Goal: Task Accomplishment & Management: Manage account settings

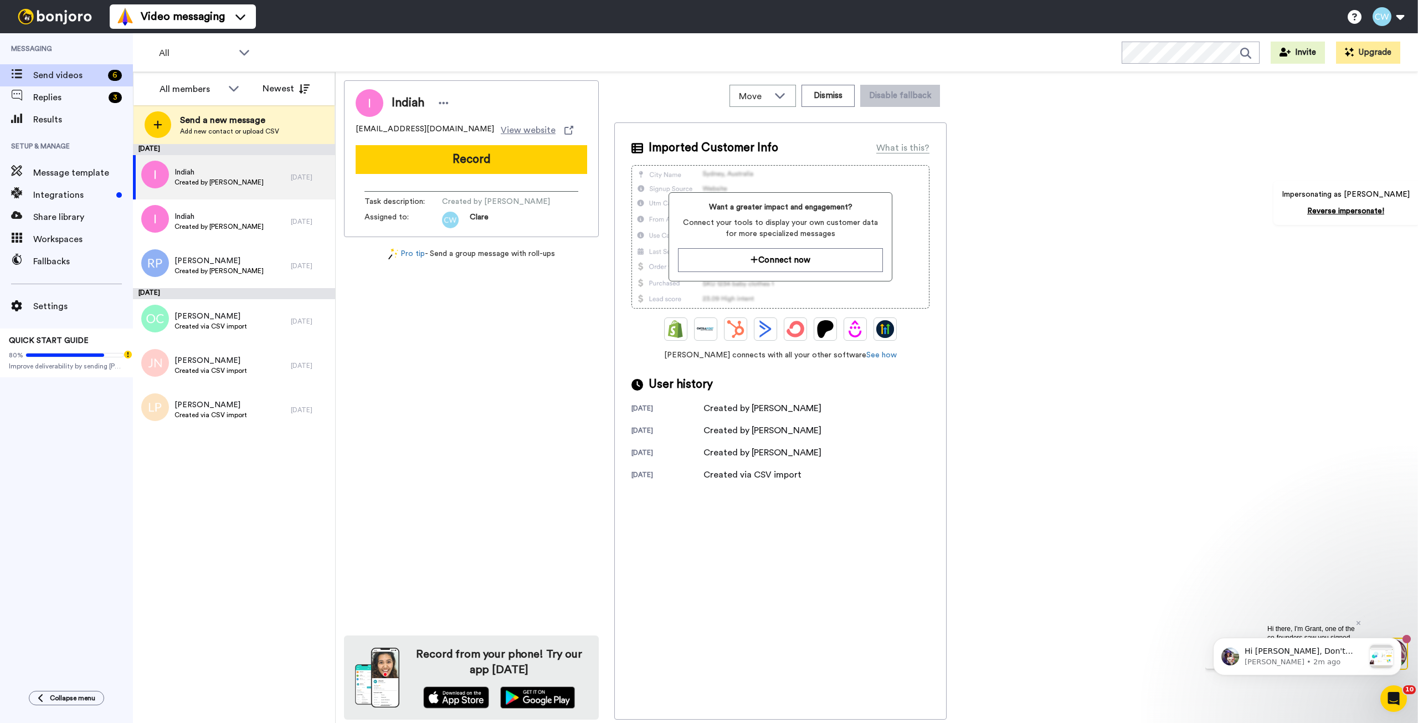
click at [19, 480] on div "Messaging Send videos 6 Replies 3 Results Setup & Manage Message template Integ…" at bounding box center [66, 356] width 133 height 647
click at [63, 121] on span "Results" at bounding box center [83, 119] width 100 height 13
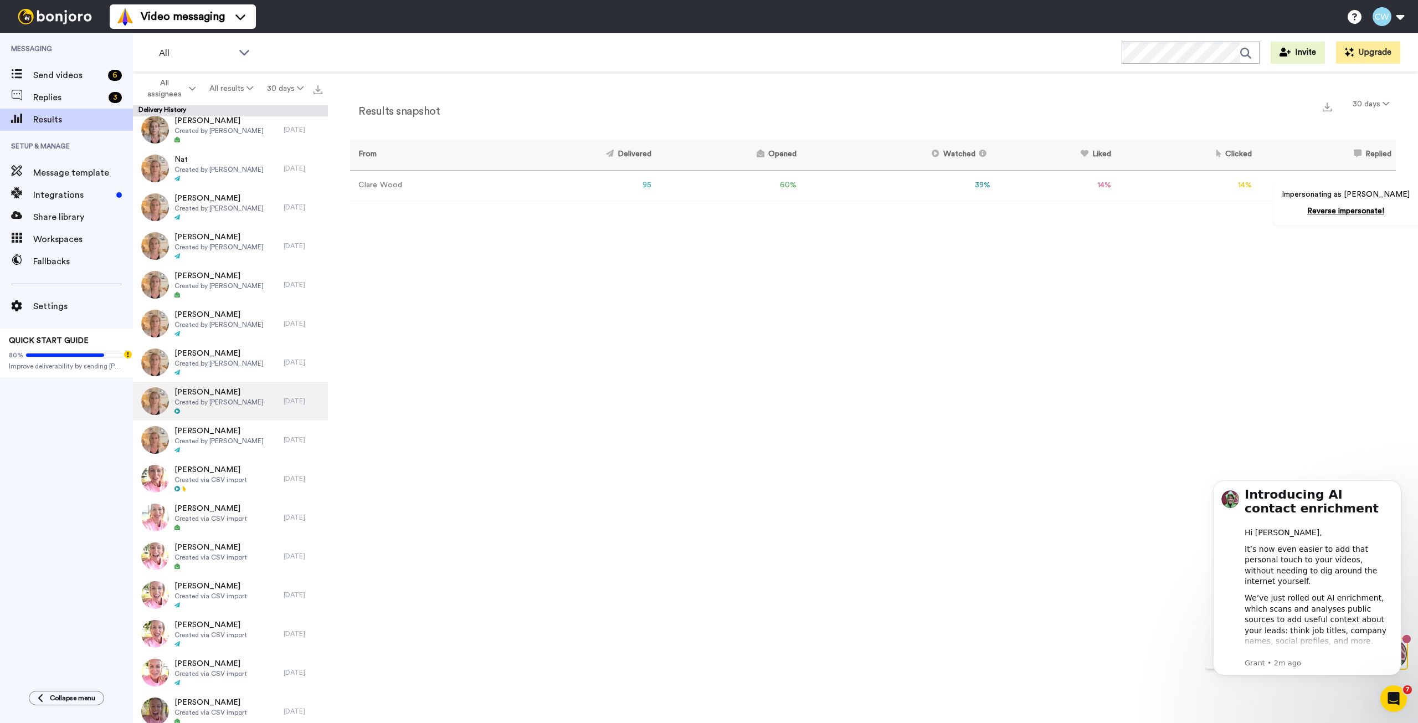
scroll to position [1326, 0]
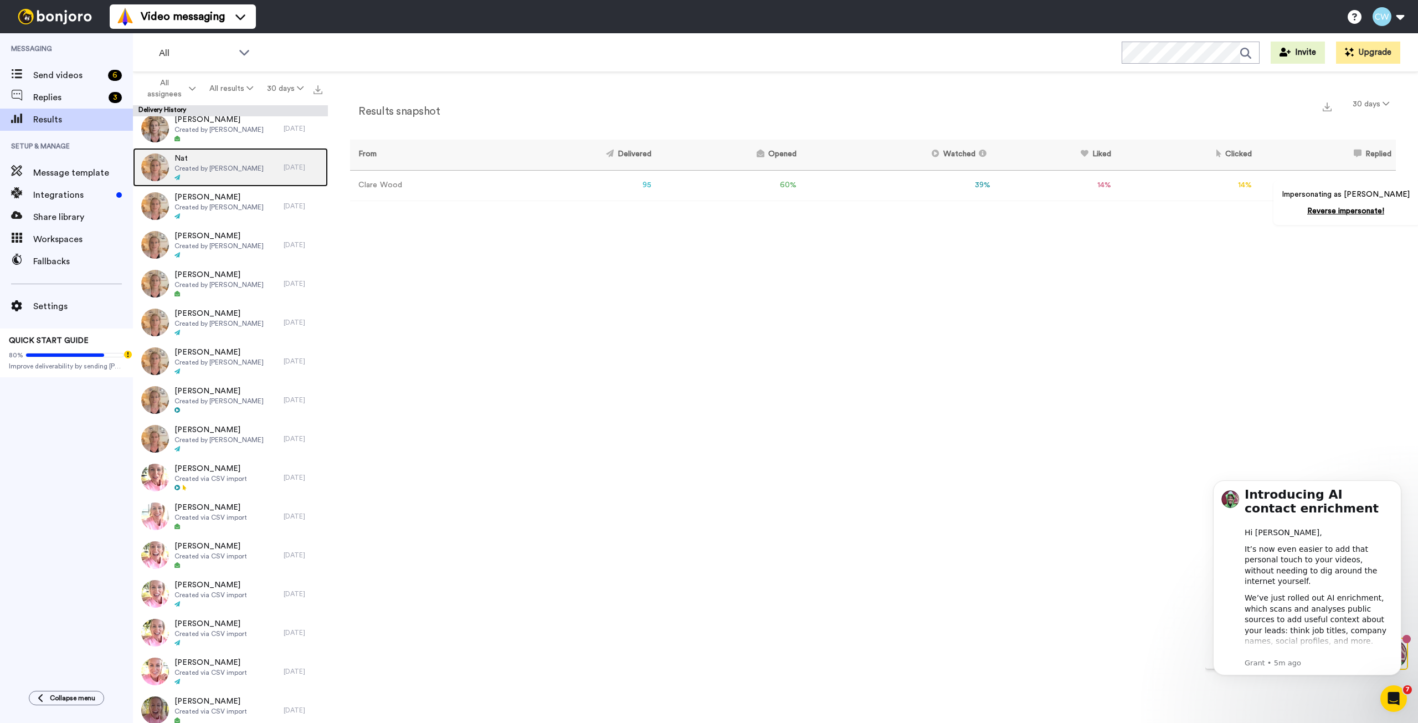
click at [213, 180] on div at bounding box center [219, 178] width 89 height 8
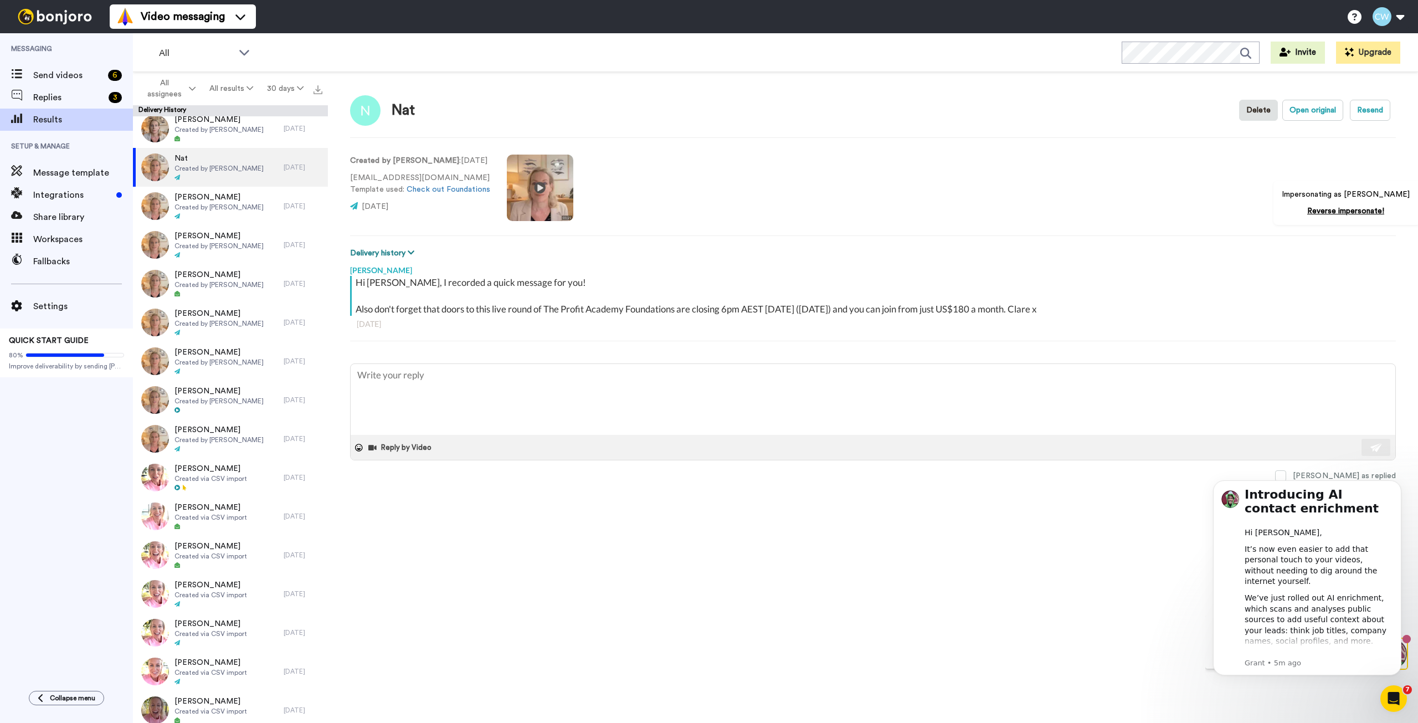
click at [378, 247] on button "Delivery history" at bounding box center [384, 253] width 68 height 12
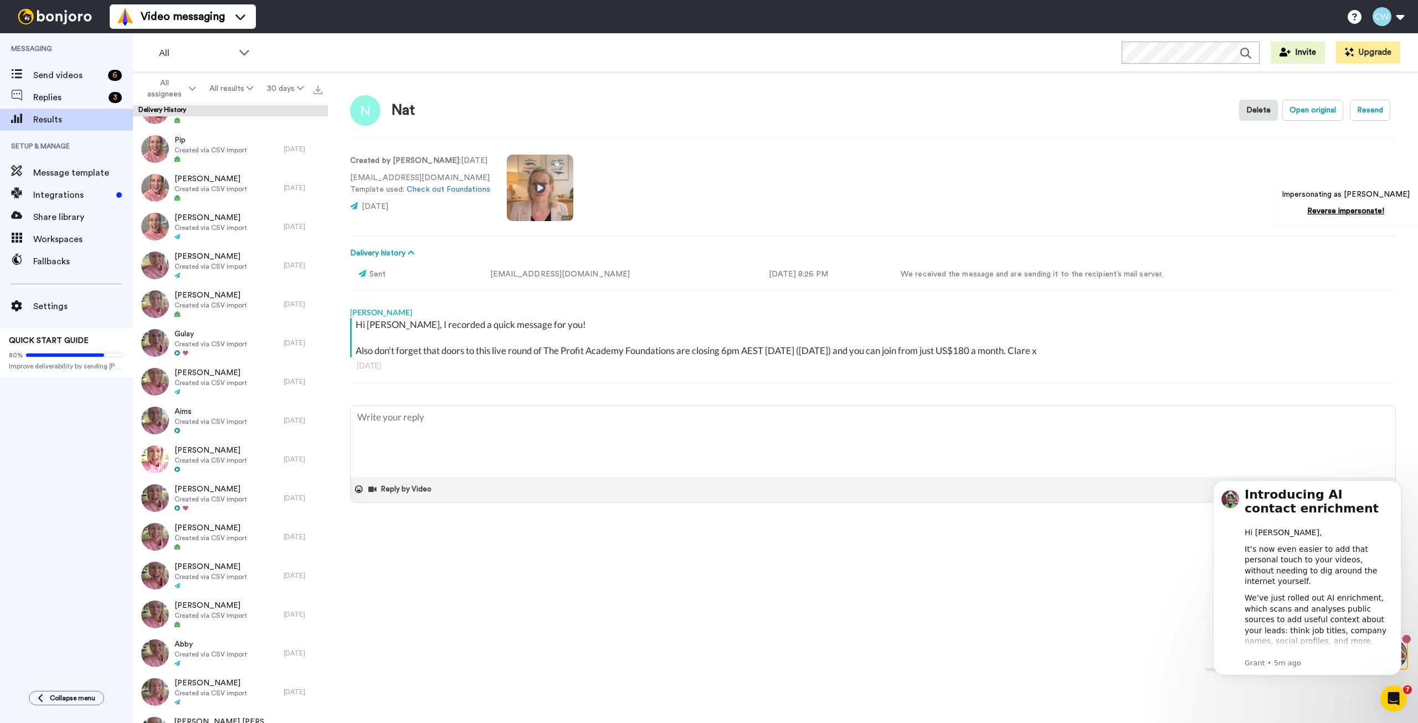
scroll to position [2489, 0]
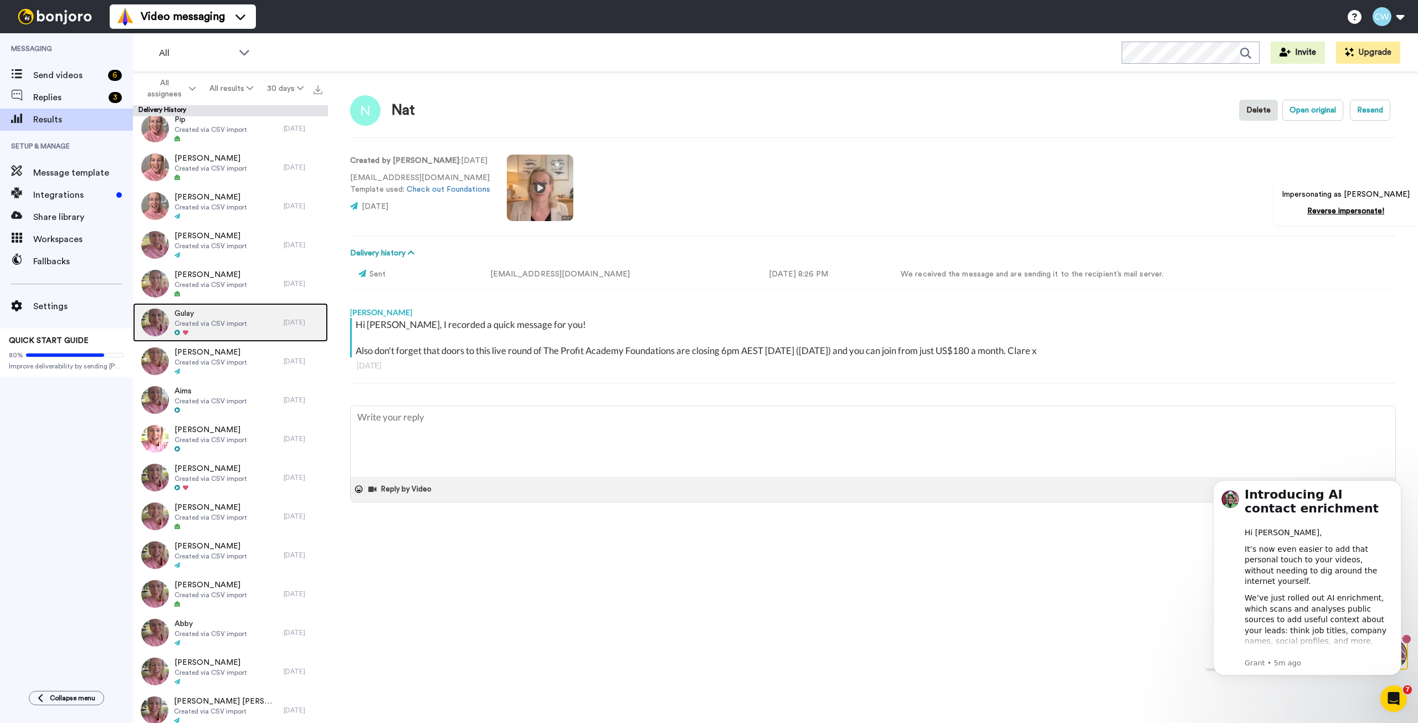
click at [216, 330] on div at bounding box center [211, 333] width 73 height 8
type textarea "x"
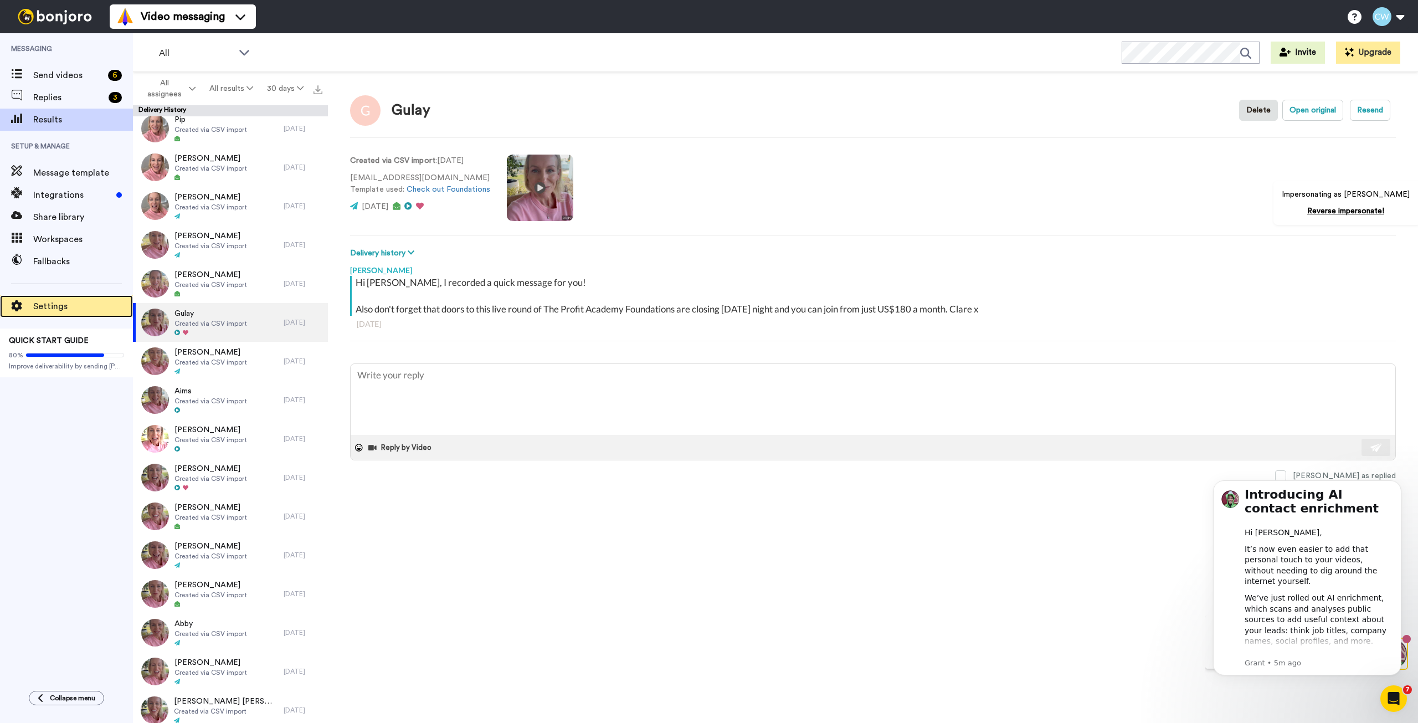
click at [51, 299] on div "Settings" at bounding box center [66, 306] width 133 height 22
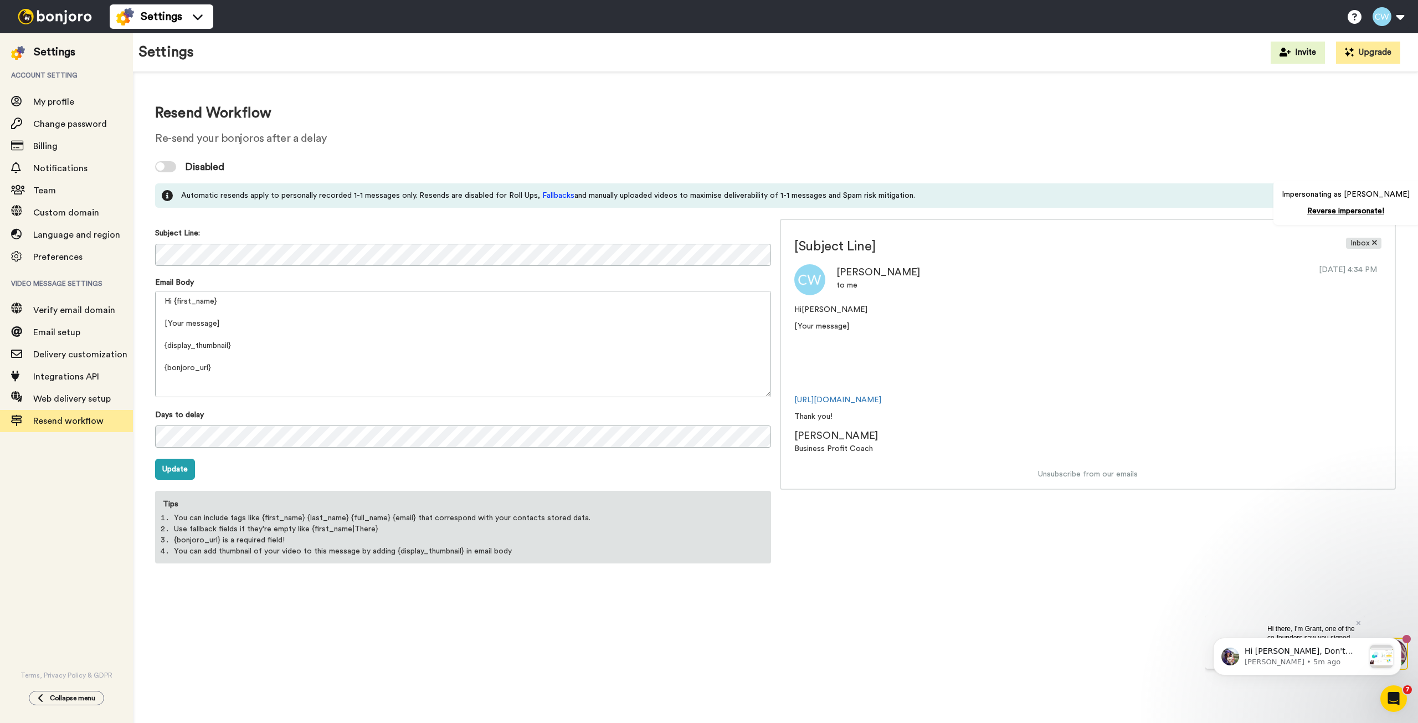
click at [42, 16] on img at bounding box center [54, 17] width 83 height 16
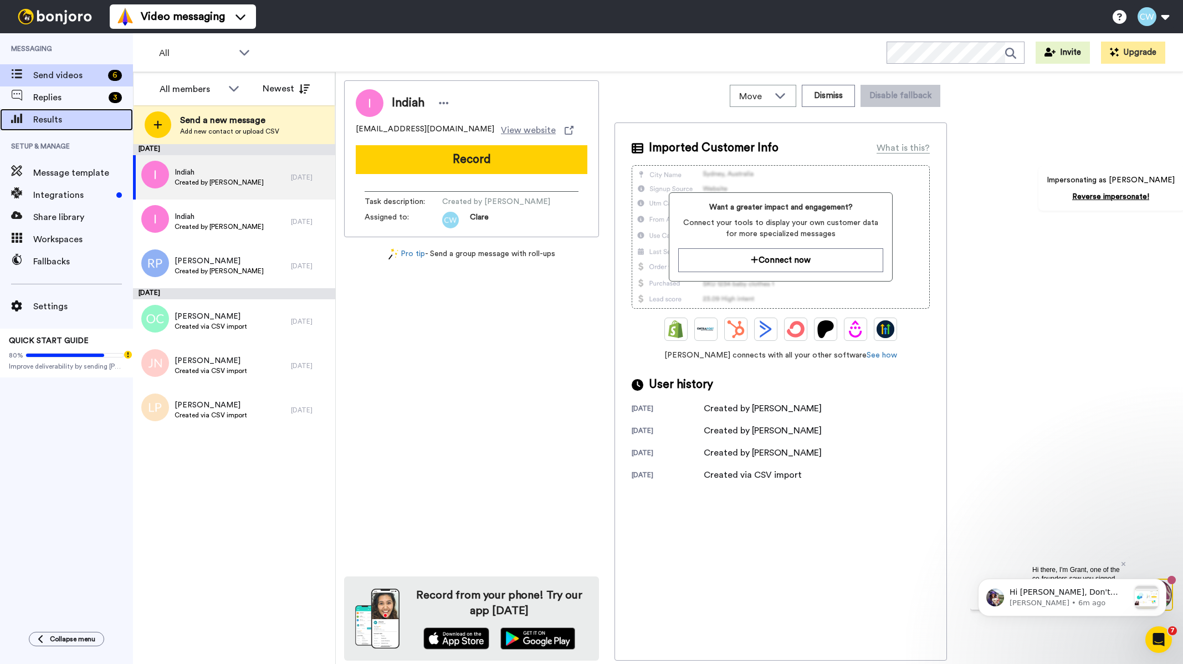
click at [47, 125] on span "Results" at bounding box center [83, 119] width 100 height 13
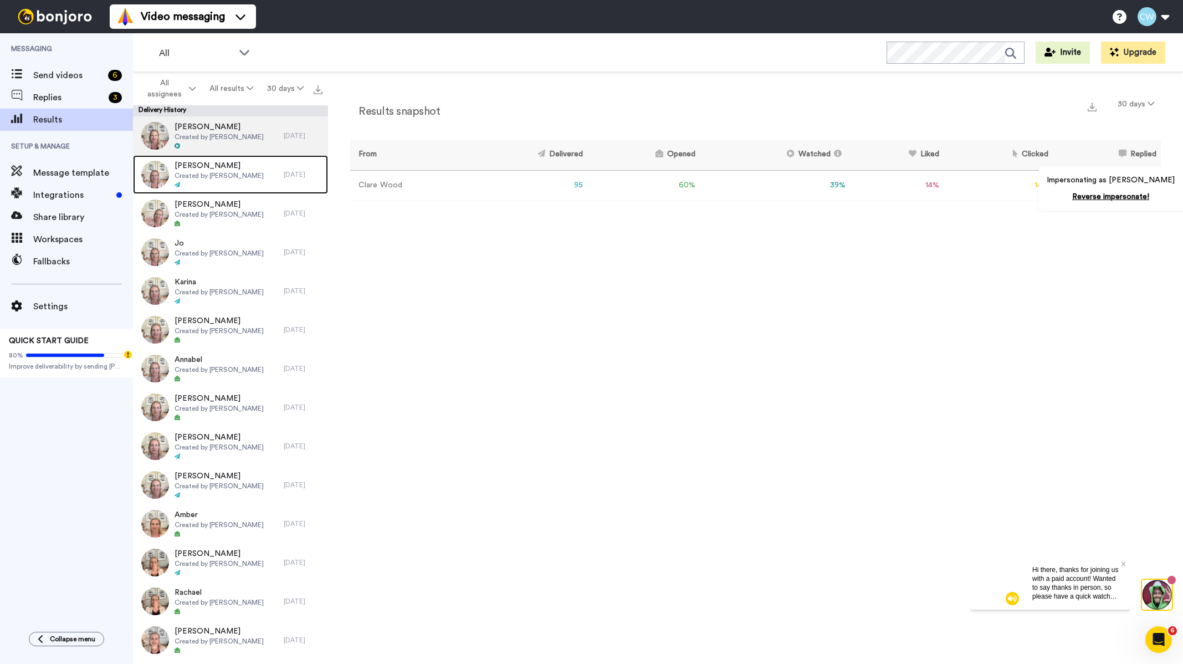
drag, startPoint x: 193, startPoint y: 156, endPoint x: 196, endPoint y: 150, distance: 6.7
click at [198, 148] on div at bounding box center [219, 146] width 89 height 8
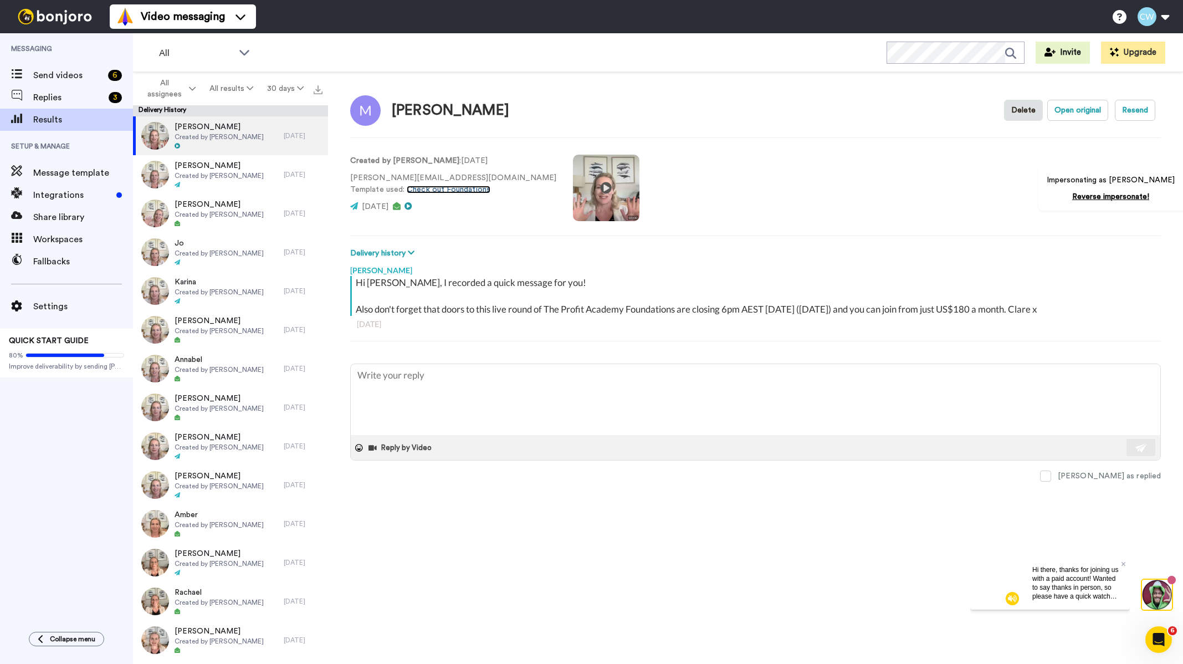
click at [454, 186] on link "Check out Foundations" at bounding box center [449, 190] width 84 height 8
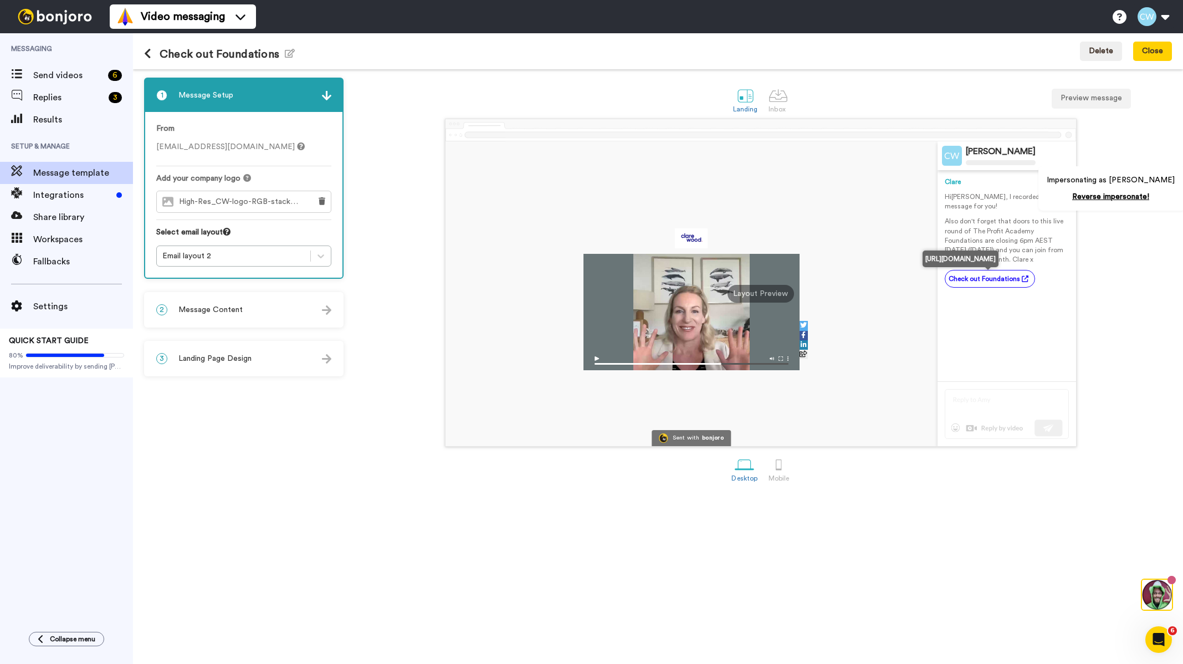
click at [990, 279] on link "Check out Foundations" at bounding box center [990, 279] width 90 height 18
click at [248, 299] on div "2 Message Content" at bounding box center [243, 309] width 197 height 33
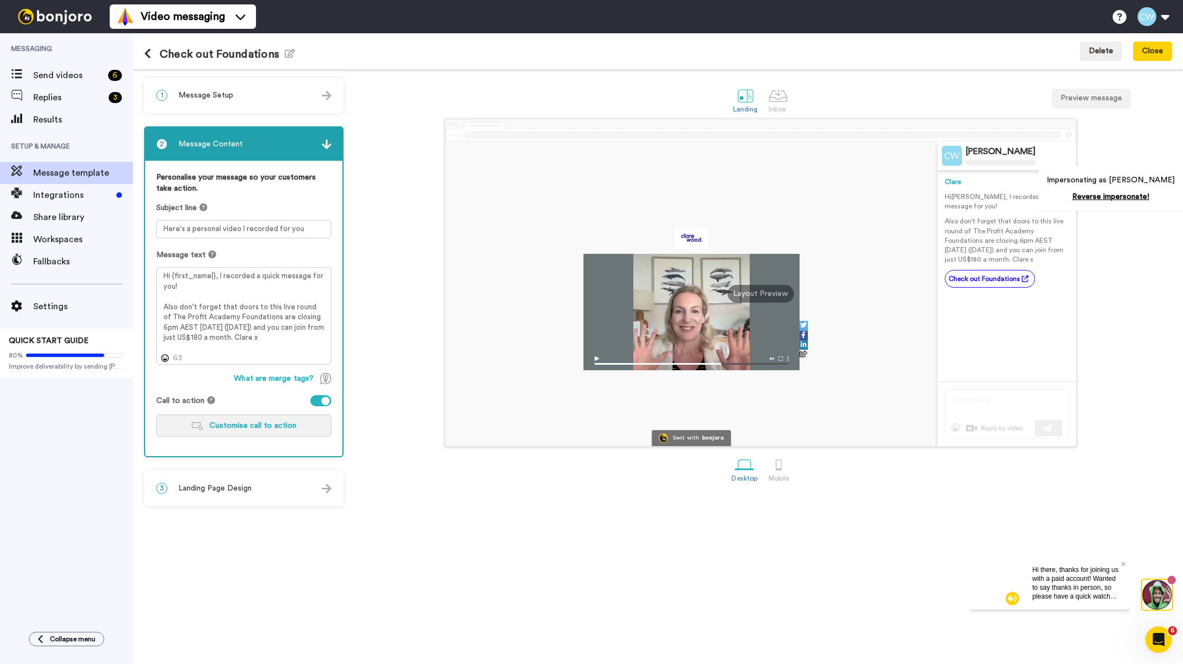
click at [264, 423] on span "Customise call to action" at bounding box center [252, 426] width 87 height 8
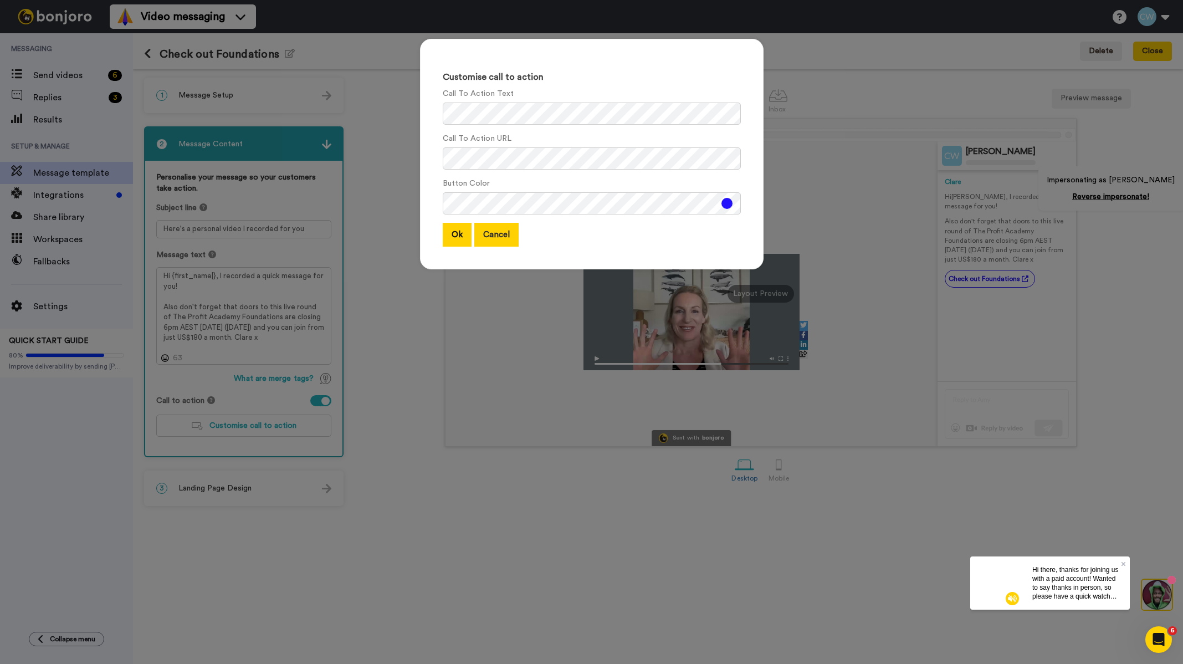
click at [508, 237] on button "Cancel" at bounding box center [496, 235] width 44 height 24
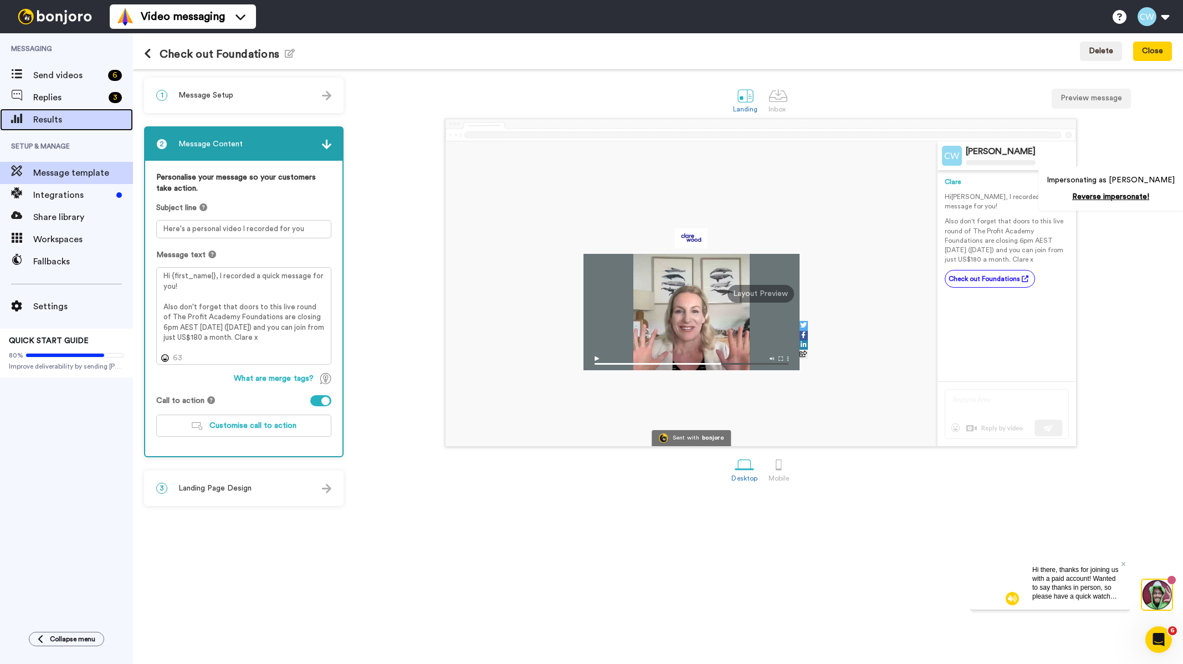
click at [57, 118] on span "Results" at bounding box center [83, 119] width 100 height 13
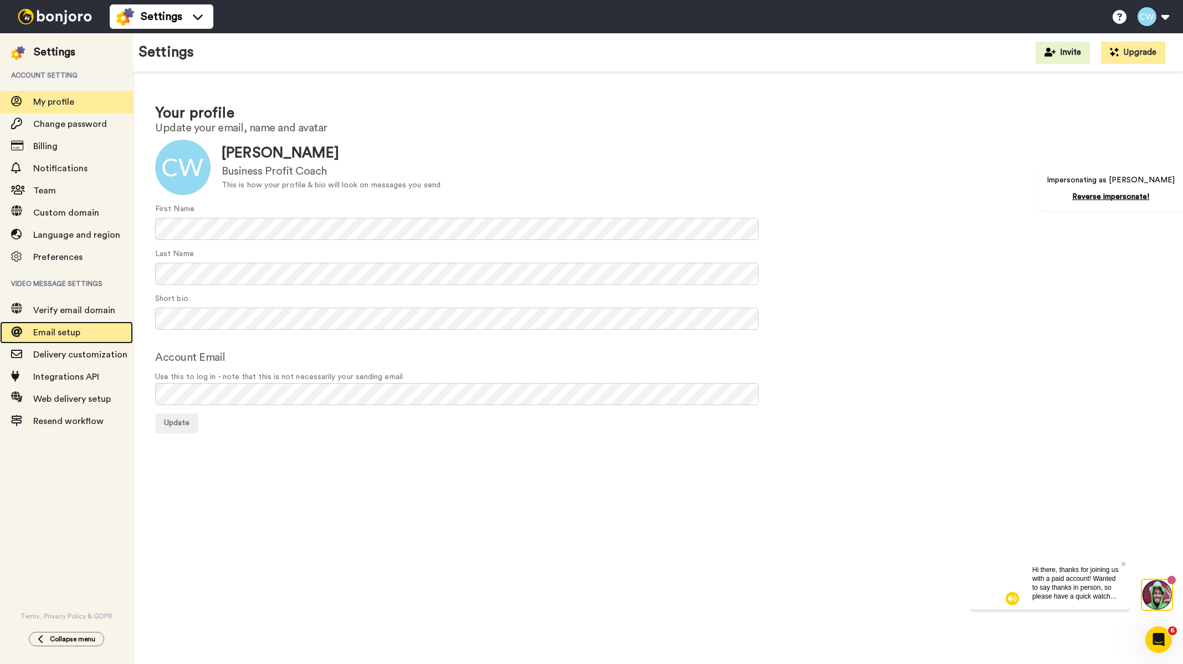
click at [77, 330] on span "Email setup" at bounding box center [56, 332] width 47 height 9
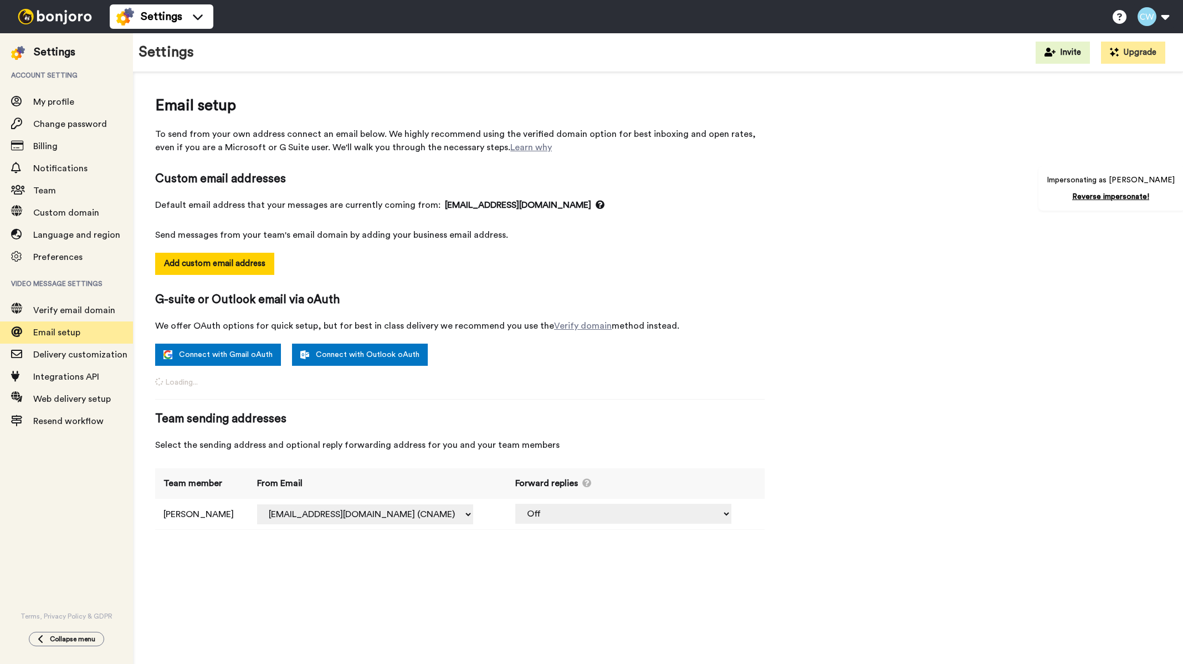
select select "163395"
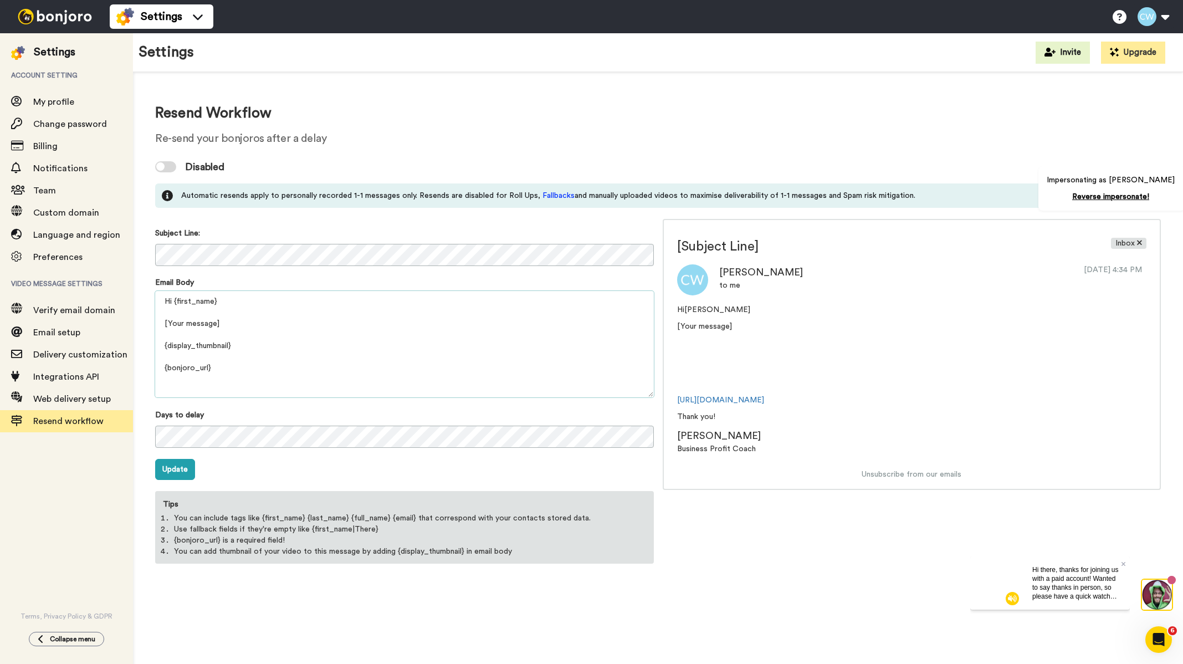
drag, startPoint x: 228, startPoint y: 321, endPoint x: 155, endPoint y: 325, distance: 73.3
click at [155, 325] on textarea "Hi {first_name} [Your message] {display_thumbnail} {bonjoro_url} Thank you! {pr…" at bounding box center [404, 344] width 499 height 106
type textarea "Hi {first_name} seklfdflk;j asdlkf;j asdl;kfj asdlk;fj asdlk;fj asdlk;fj asldk;…"
click at [59, 11] on img at bounding box center [54, 17] width 83 height 16
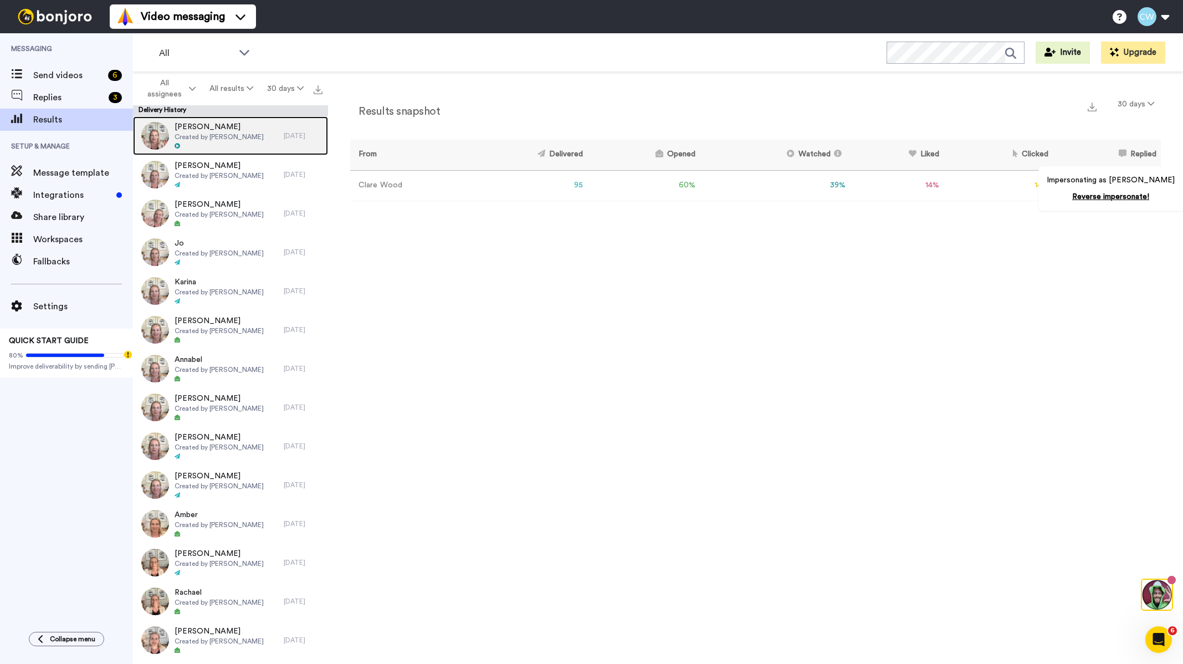
click at [232, 139] on span "Created by [PERSON_NAME]" at bounding box center [219, 136] width 89 height 9
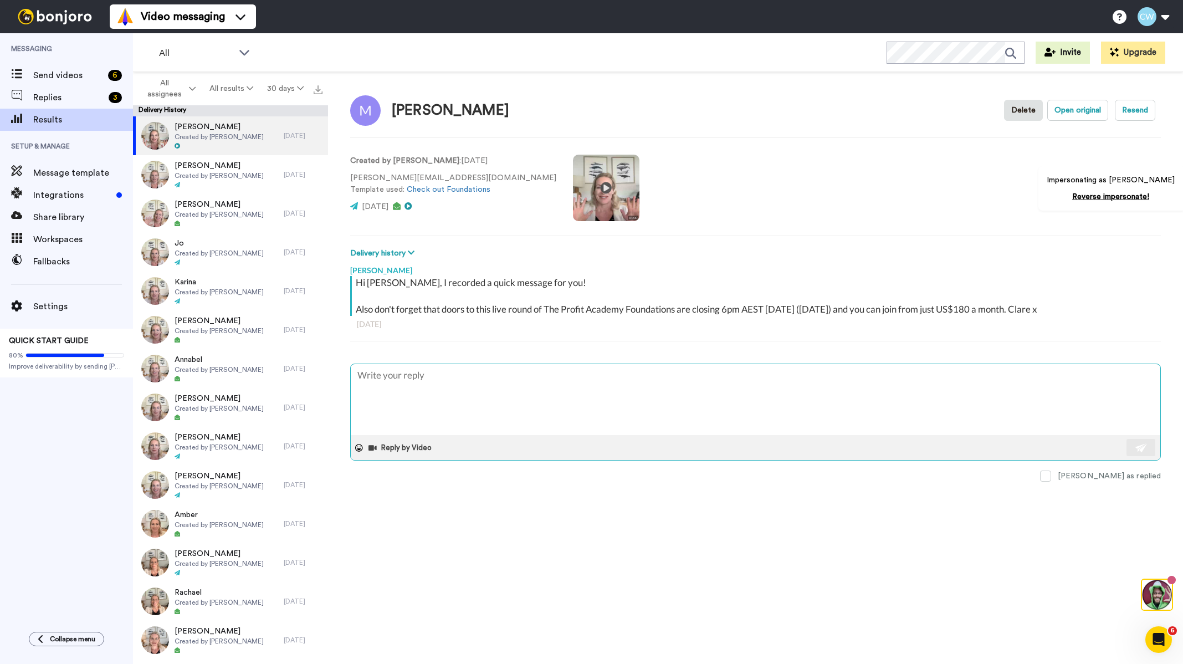
click at [393, 384] on textarea at bounding box center [755, 399] width 809 height 71
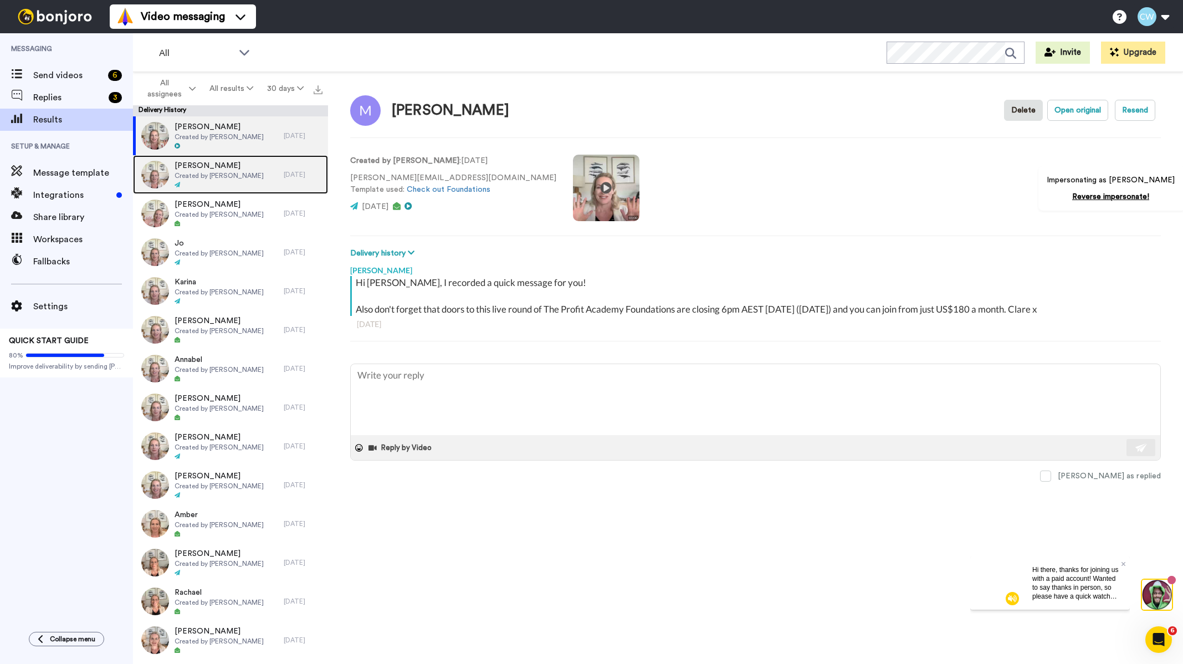
click at [247, 181] on div "Ashlee Created by Clare Wood" at bounding box center [208, 174] width 151 height 39
type textarea "x"
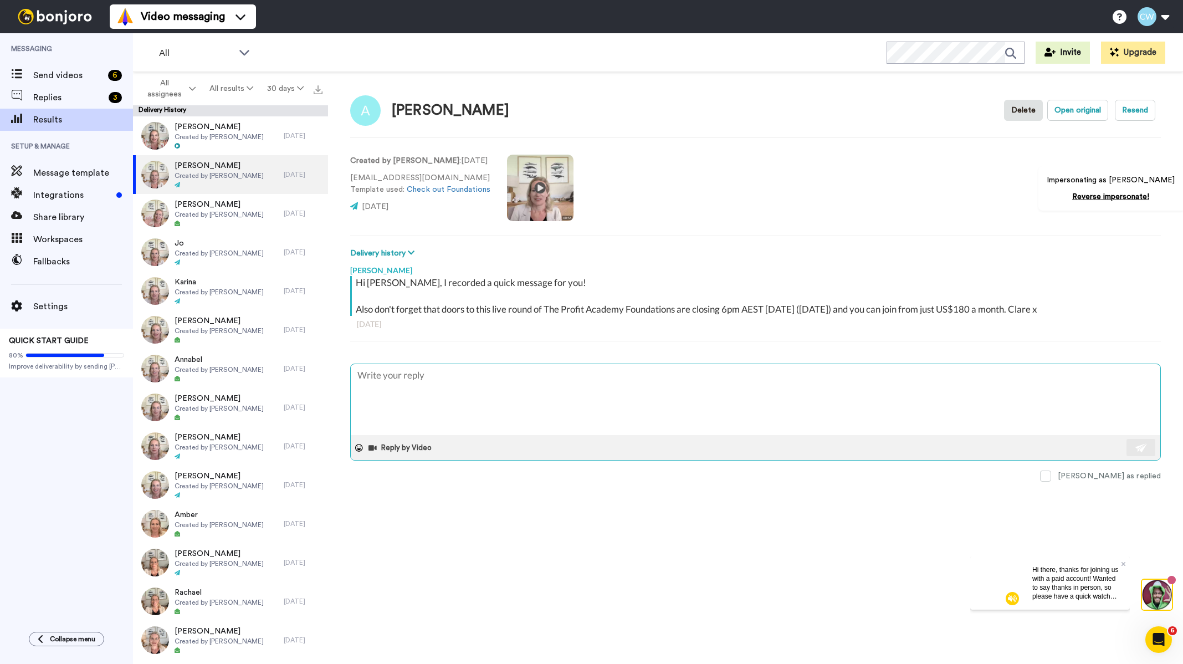
click at [398, 377] on textarea at bounding box center [755, 399] width 809 height 71
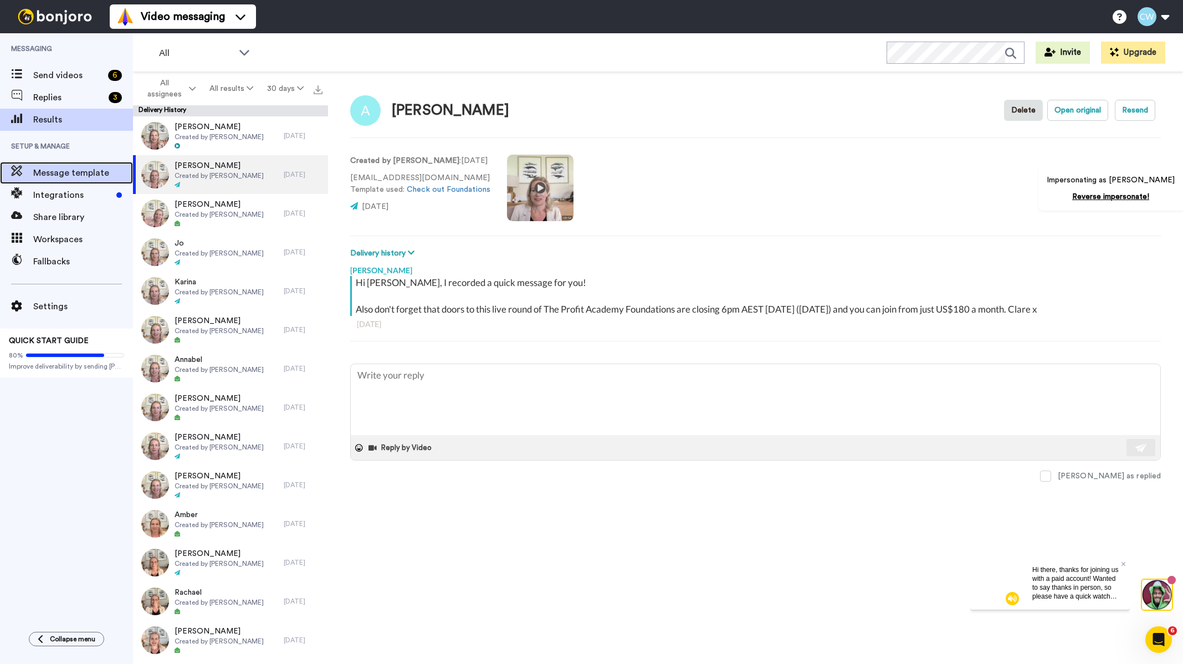
click at [83, 167] on span "Message template" at bounding box center [83, 172] width 100 height 13
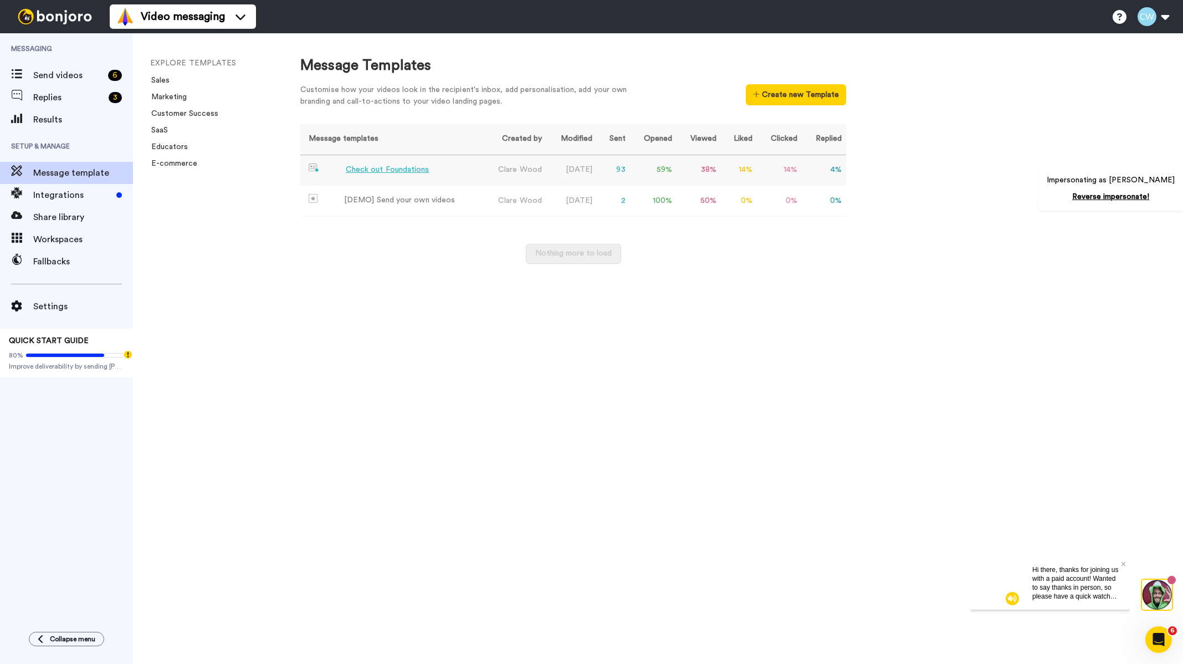
click at [391, 170] on div "Check out Foundations" at bounding box center [388, 170] width 84 height 12
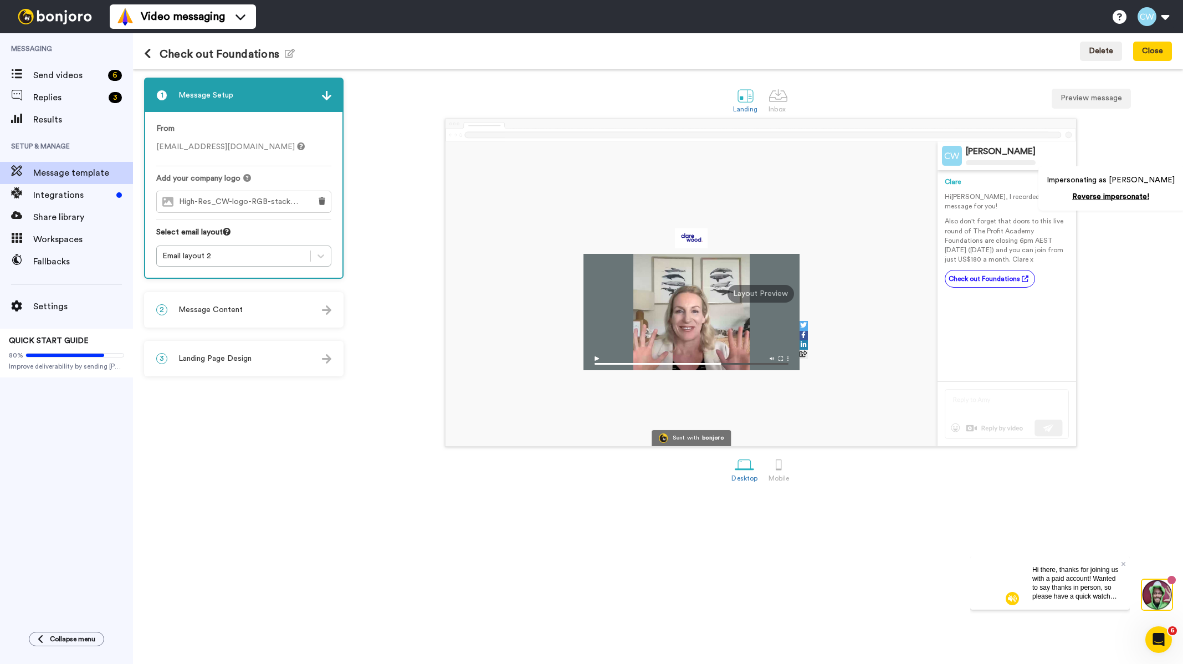
click at [234, 314] on span "Message Content" at bounding box center [210, 309] width 64 height 11
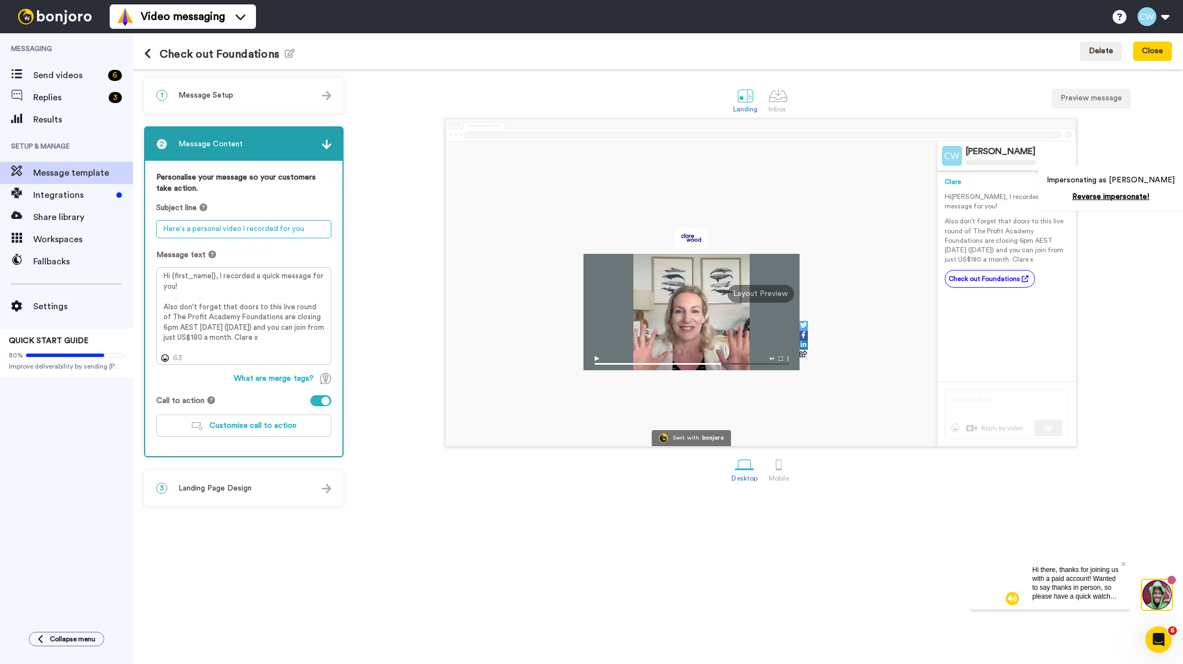
click at [275, 232] on textarea "Here's a personal video I recorded for you" at bounding box center [243, 229] width 175 height 18
click at [301, 228] on textarea "Here's a personal video I recorded for you" at bounding box center [243, 229] width 175 height 18
drag, startPoint x: 309, startPoint y: 229, endPoint x: 141, endPoint y: 218, distance: 168.2
click at [141, 218] on div "1 Message Setup From [EMAIL_ADDRESS][DOMAIN_NAME] Add your company logo High-Re…" at bounding box center [658, 366] width 1050 height 594
click at [310, 221] on textarea "Here's a personal video I recorded for you" at bounding box center [243, 229] width 175 height 18
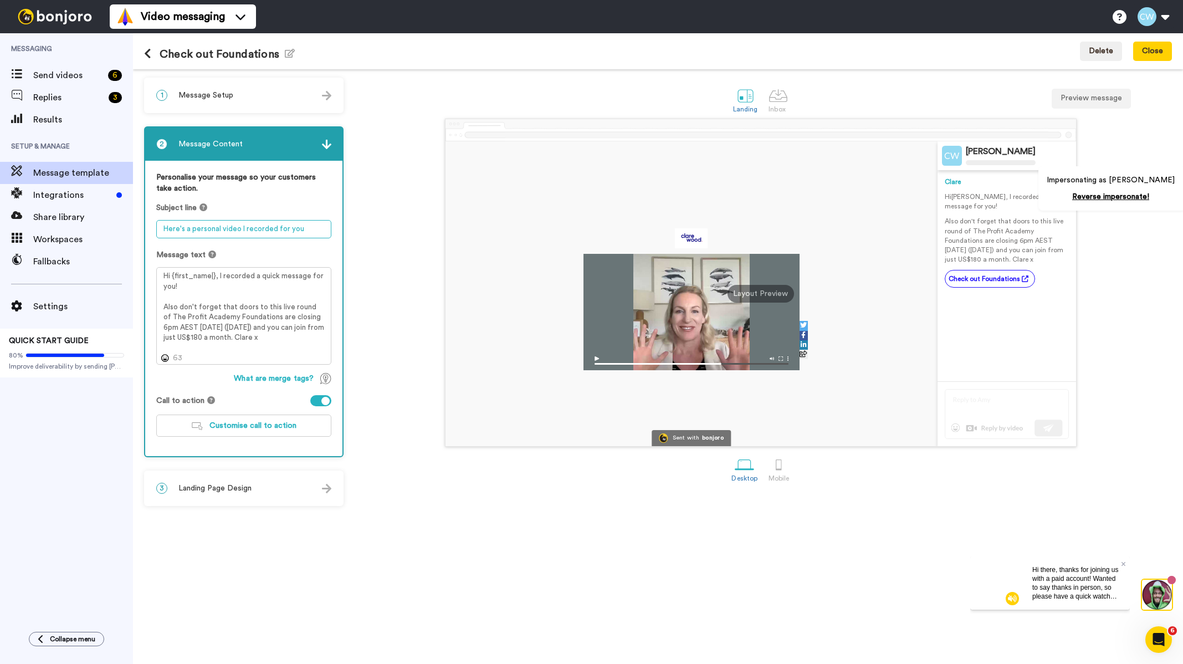
click at [309, 228] on textarea "Here's a personal video I recorded for you" at bounding box center [243, 229] width 175 height 18
drag, startPoint x: 312, startPoint y: 229, endPoint x: 160, endPoint y: 219, distance: 152.7
click at [160, 219] on div "Subject line Here's a personal video I recorded for you" at bounding box center [243, 220] width 175 height 36
click at [776, 102] on div at bounding box center [777, 95] width 19 height 19
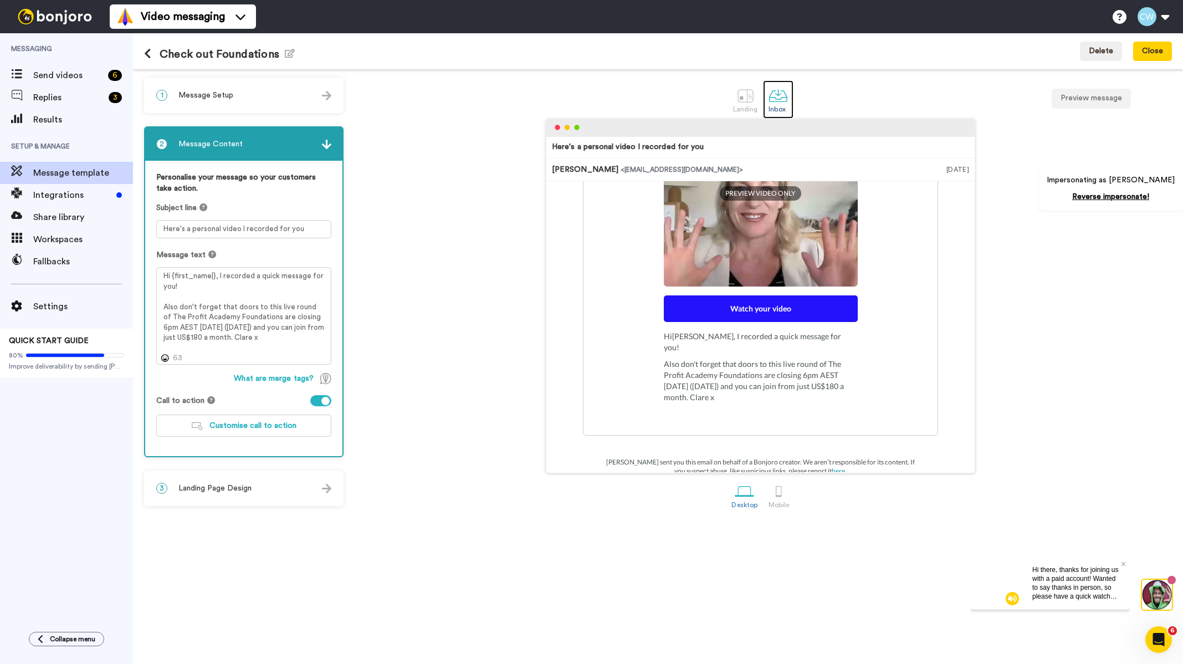
scroll to position [209, 0]
drag, startPoint x: 709, startPoint y: 386, endPoint x: 646, endPoint y: 357, distance: 69.7
click at [646, 357] on div "Clare Wood Business Profit Coach Recorded on 21 Aug UTC PREVIEW VIDEO ONLY Watc…" at bounding box center [760, 238] width 355 height 391
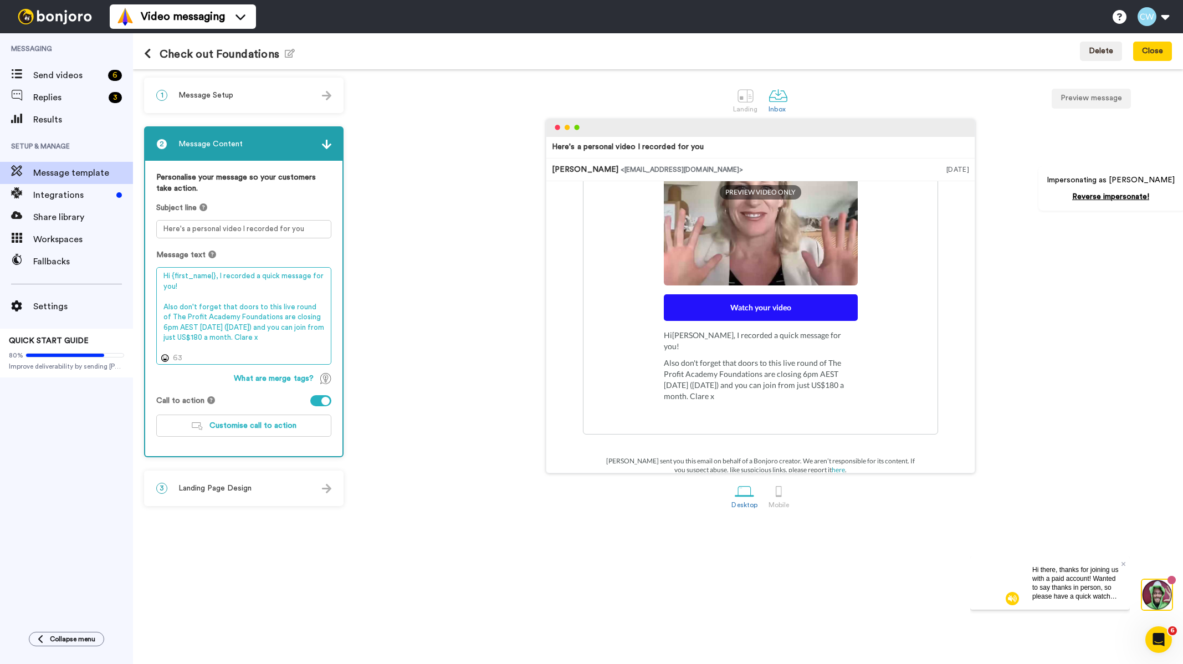
click at [212, 274] on textarea "Hi {first_name|}, I recorded a quick message for you! Also don't forget that do…" at bounding box center [243, 316] width 175 height 98
type textarea "Hi {first_name}, I recorded a quick message for you! Also don't forget that doo…"
click at [1151, 57] on button "Save & close" at bounding box center [1140, 52] width 63 height 20
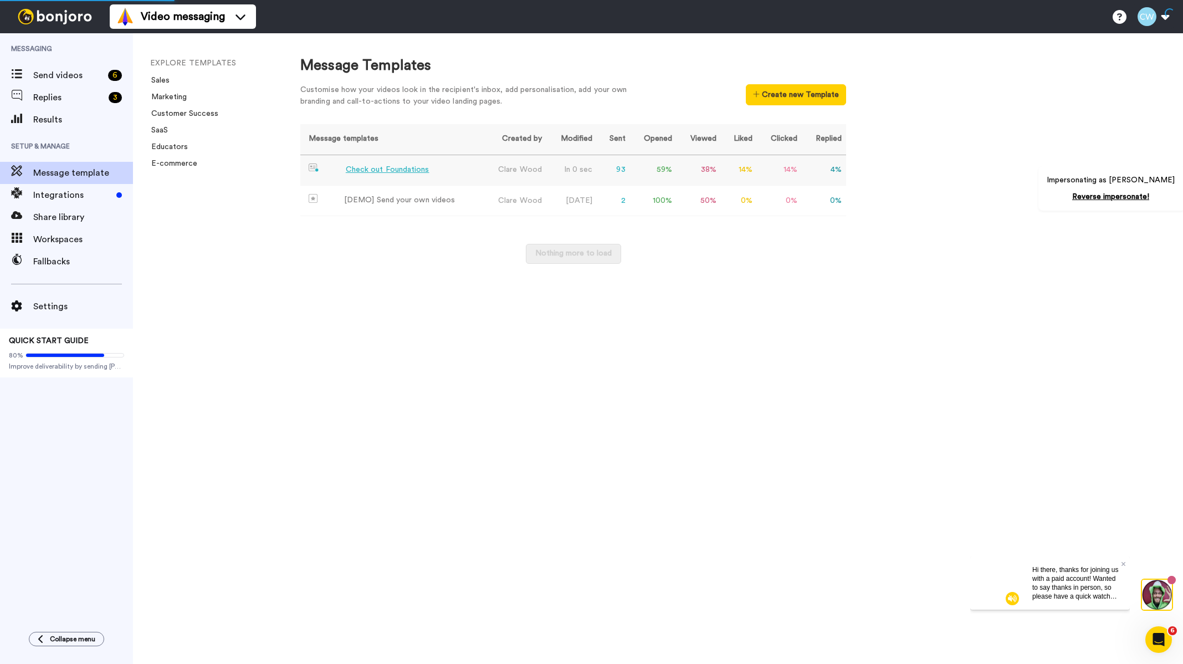
click at [339, 155] on td "Check out Foundations" at bounding box center [391, 170] width 182 height 30
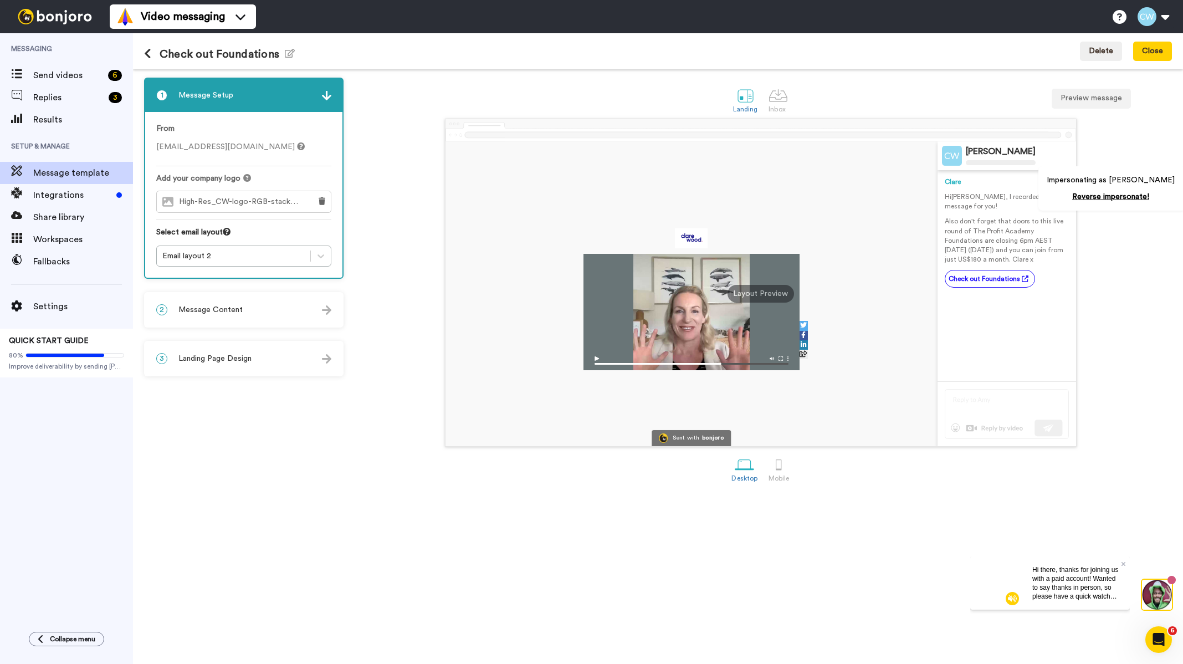
click at [243, 304] on div "2 Message Content" at bounding box center [243, 309] width 197 height 33
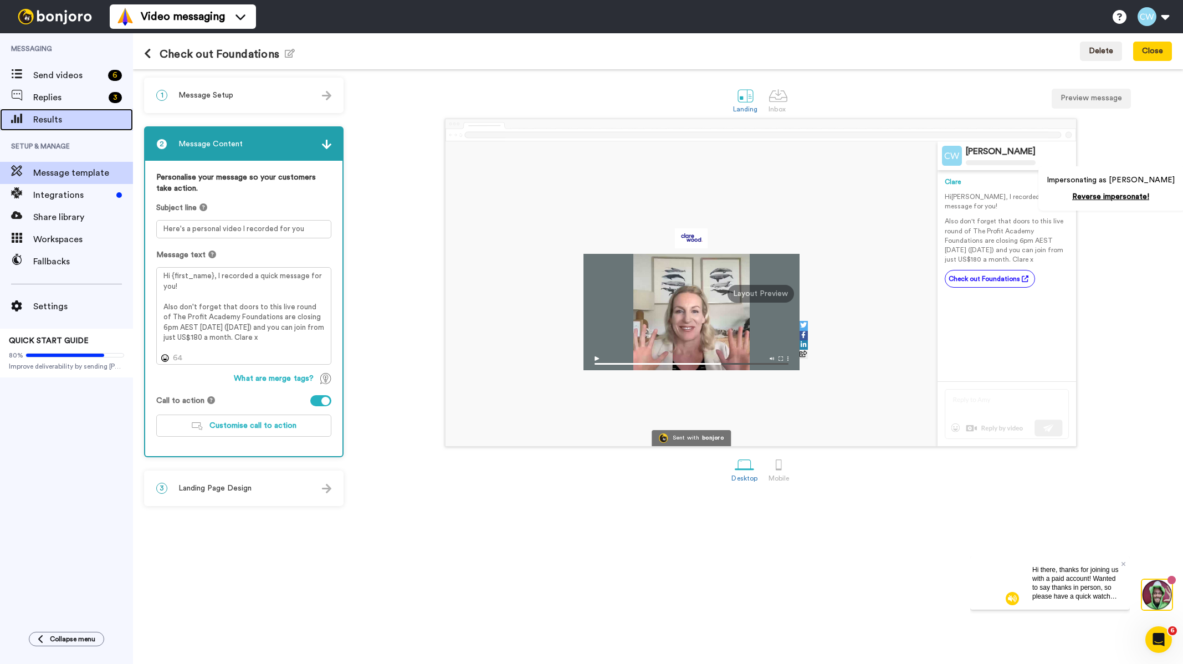
click at [93, 125] on span "Results" at bounding box center [83, 119] width 100 height 13
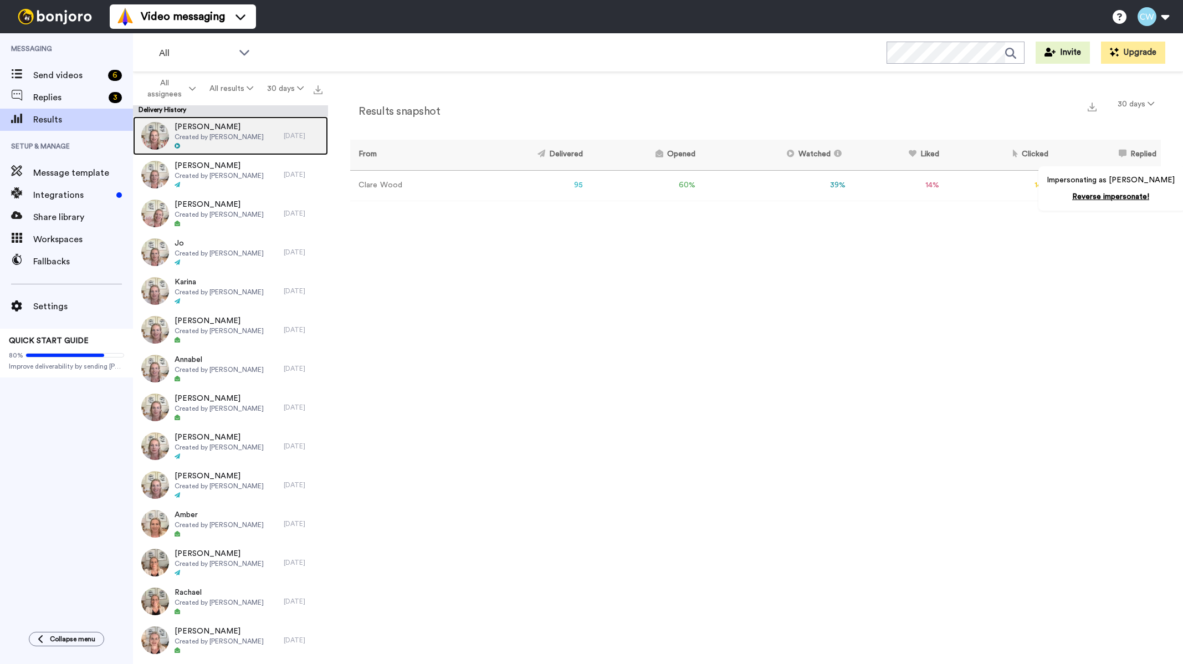
click at [184, 132] on span "Created by [PERSON_NAME]" at bounding box center [219, 136] width 89 height 9
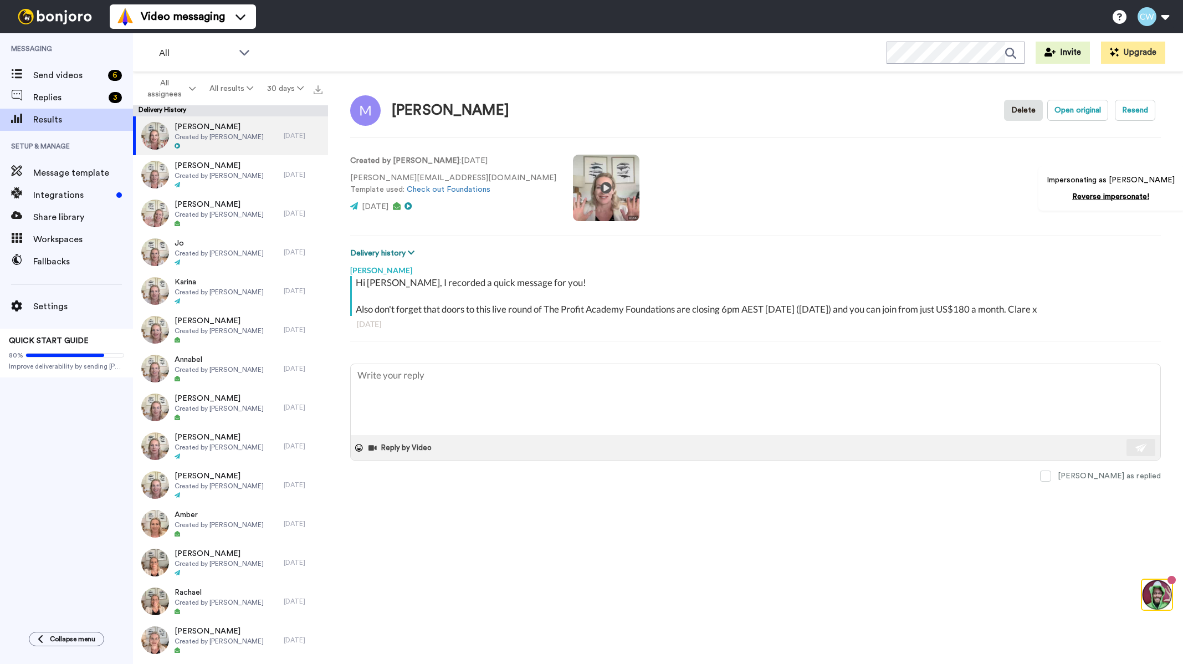
click at [399, 253] on button "Delivery history" at bounding box center [384, 253] width 68 height 12
type textarea "x"
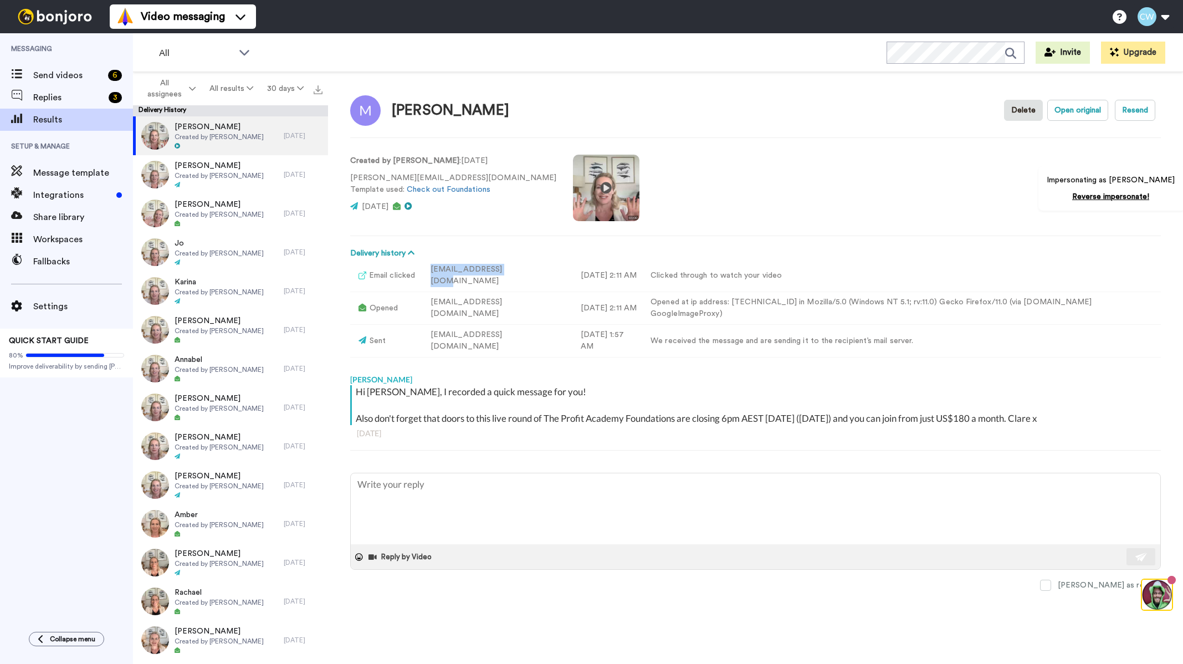
drag, startPoint x: 529, startPoint y: 278, endPoint x: 438, endPoint y: 276, distance: 90.3
click at [438, 276] on td "clare@clarewood.com" at bounding box center [497, 275] width 150 height 33
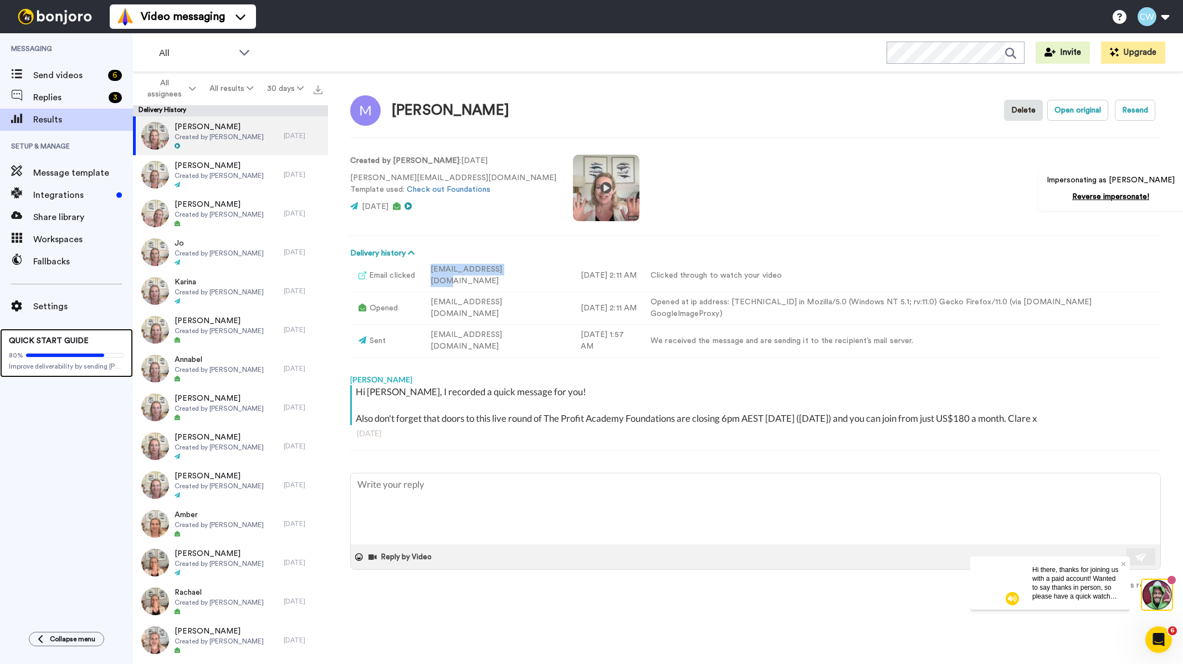
click at [41, 359] on div "80%" at bounding box center [66, 355] width 115 height 9
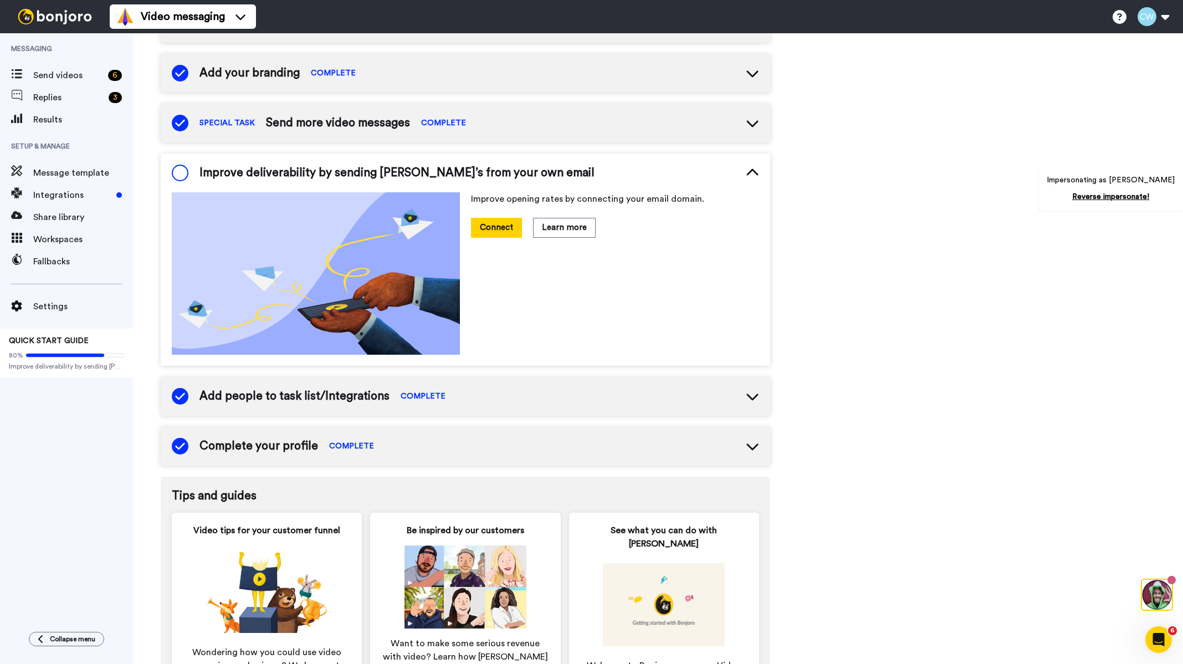
click at [183, 164] on div "Improve deliverability by sending [PERSON_NAME]’s from your own email" at bounding box center [465, 172] width 609 height 39
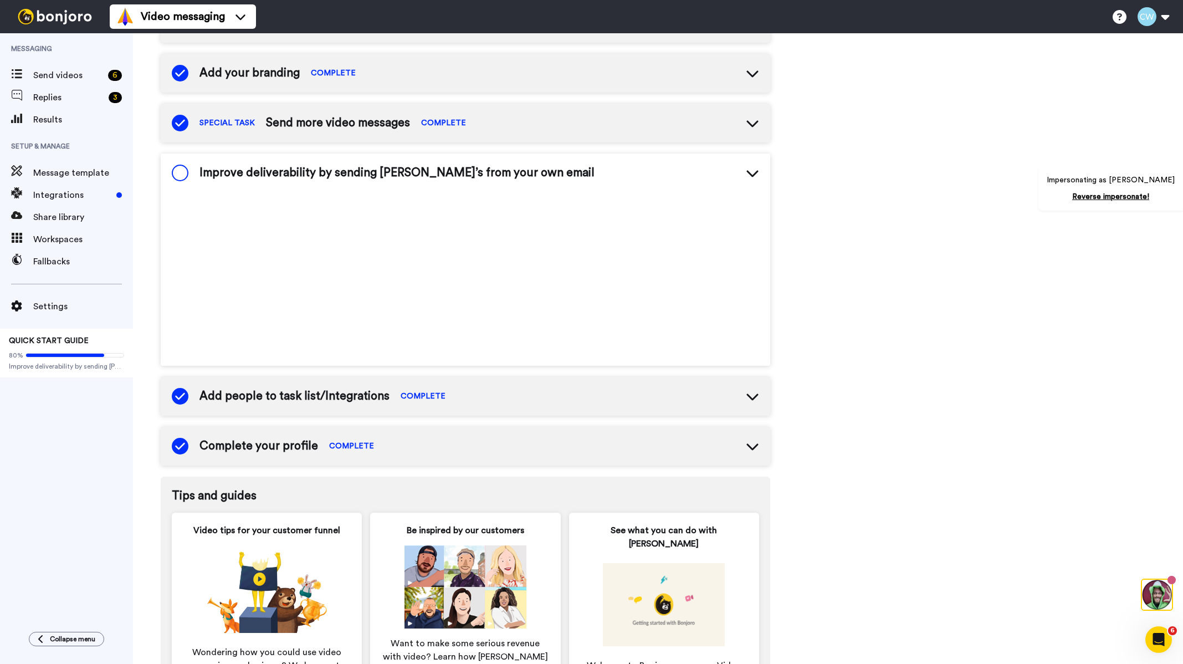
scroll to position [108, 0]
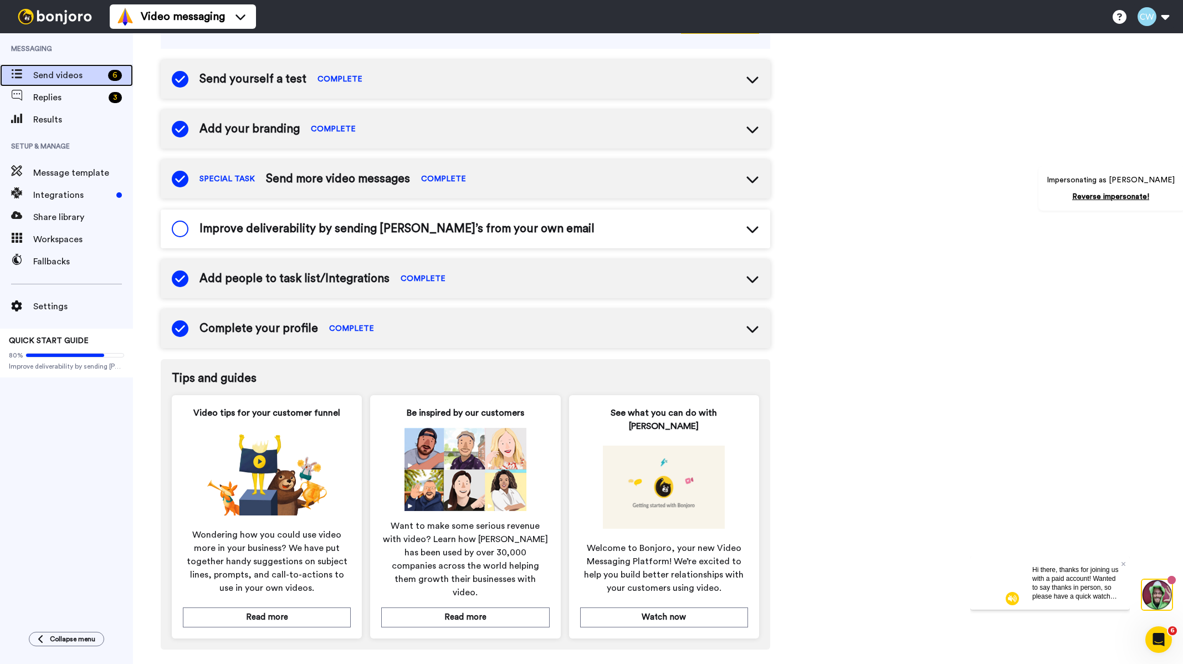
click at [76, 75] on span "Send videos" at bounding box center [68, 75] width 70 height 13
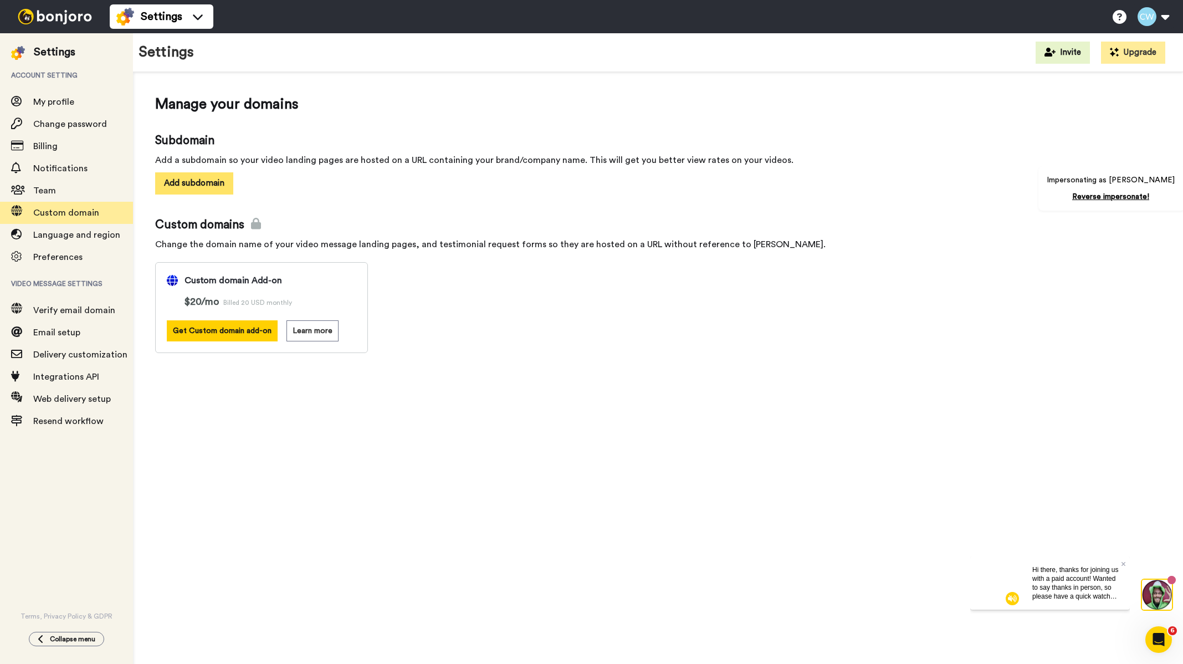
click at [209, 178] on button "Add subdomain" at bounding box center [194, 183] width 78 height 22
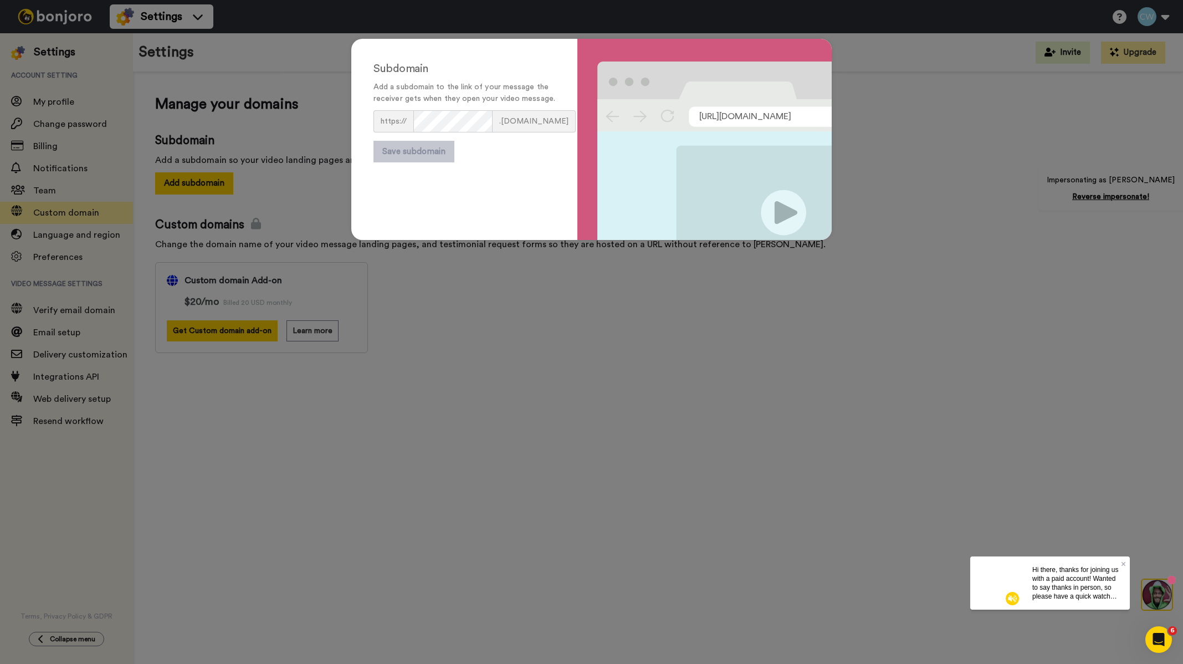
click at [296, 209] on div "Subdomain Add a subdomain to the link of your message the receiver gets when th…" at bounding box center [591, 332] width 1183 height 664
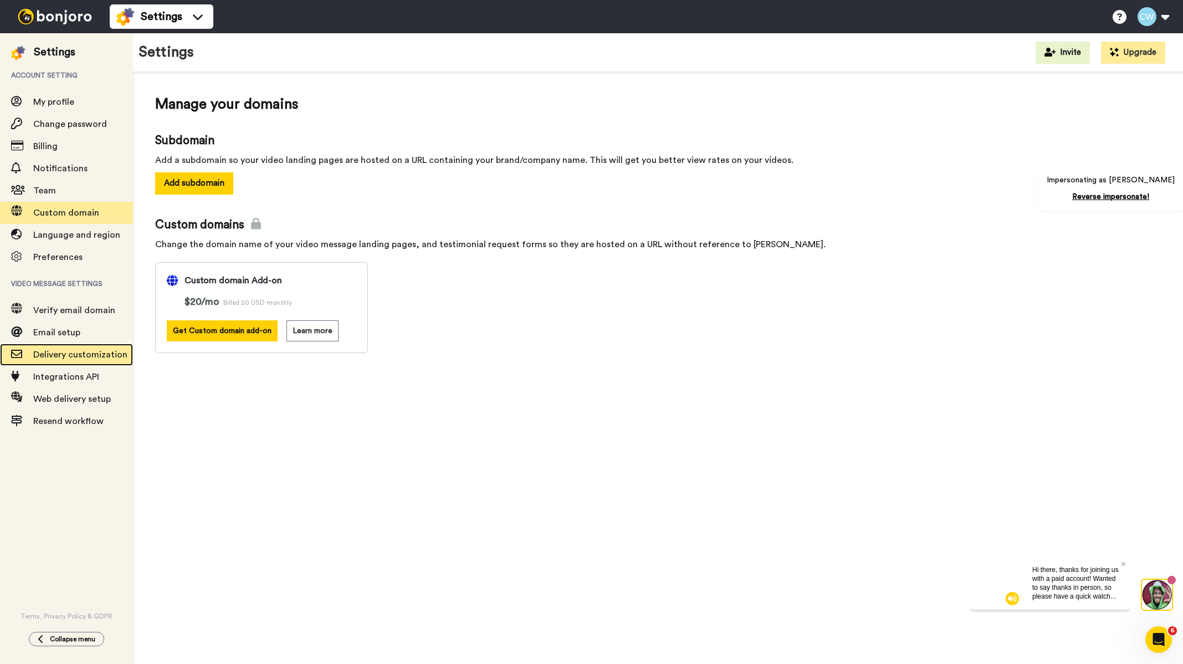
click at [89, 357] on span "Delivery customization" at bounding box center [80, 354] width 94 height 9
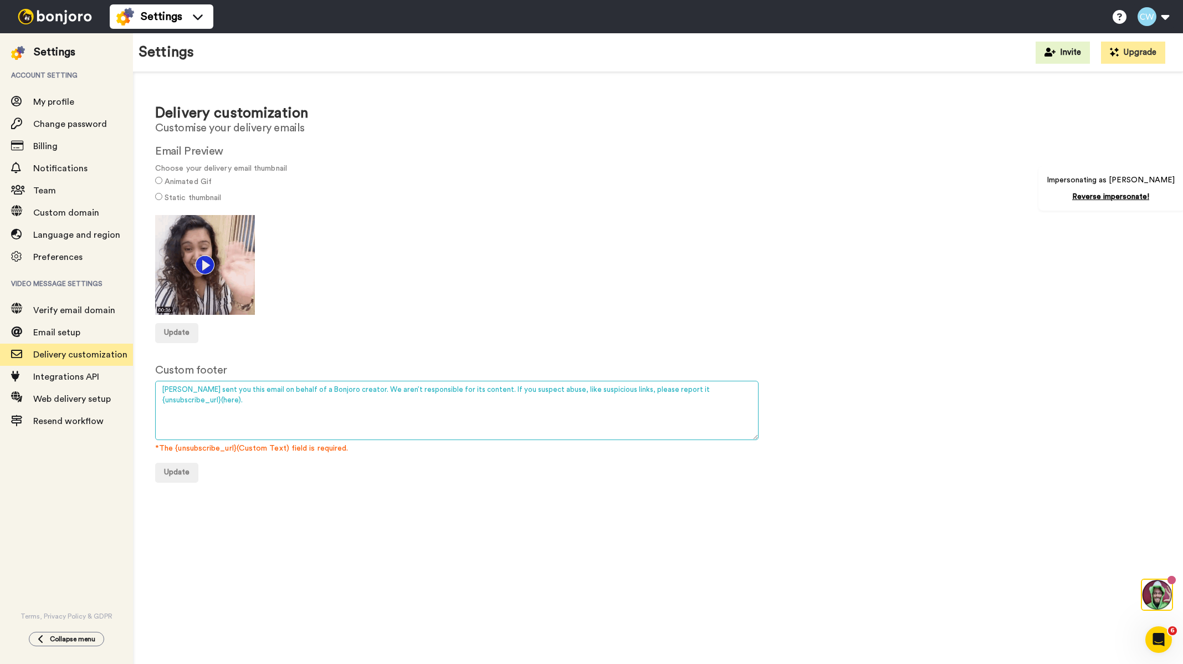
drag, startPoint x: 659, startPoint y: 387, endPoint x: 157, endPoint y: 386, distance: 502.0
click at [157, 386] on textarea "Bonjoro sent you this email on behalf of a Bonjoro creator. We aren’t responsib…" at bounding box center [456, 410] width 603 height 59
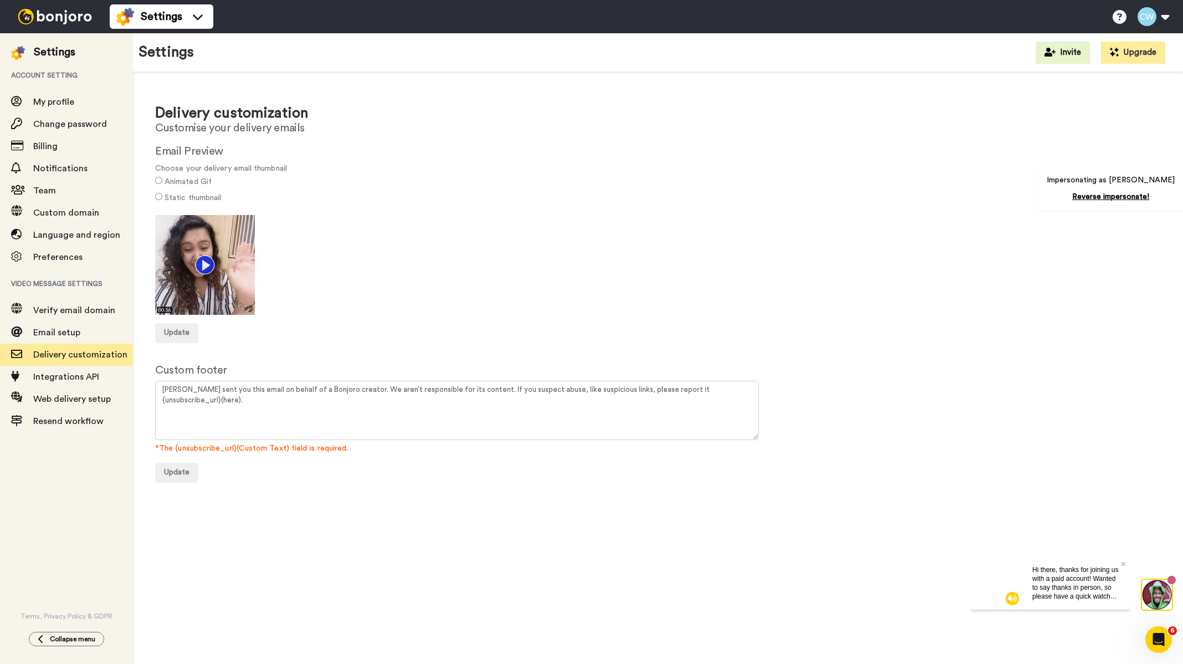
click at [73, 20] on img at bounding box center [54, 17] width 83 height 16
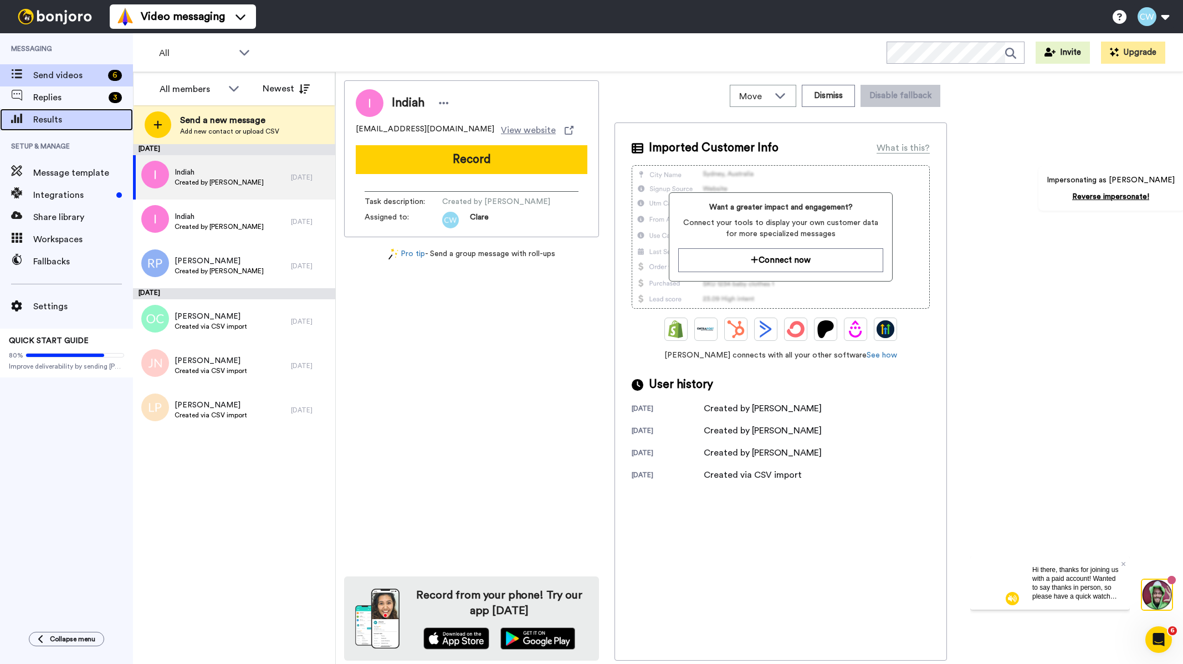
drag, startPoint x: 79, startPoint y: 140, endPoint x: 75, endPoint y: 120, distance: 19.7
click at [75, 120] on span "Results" at bounding box center [83, 119] width 100 height 13
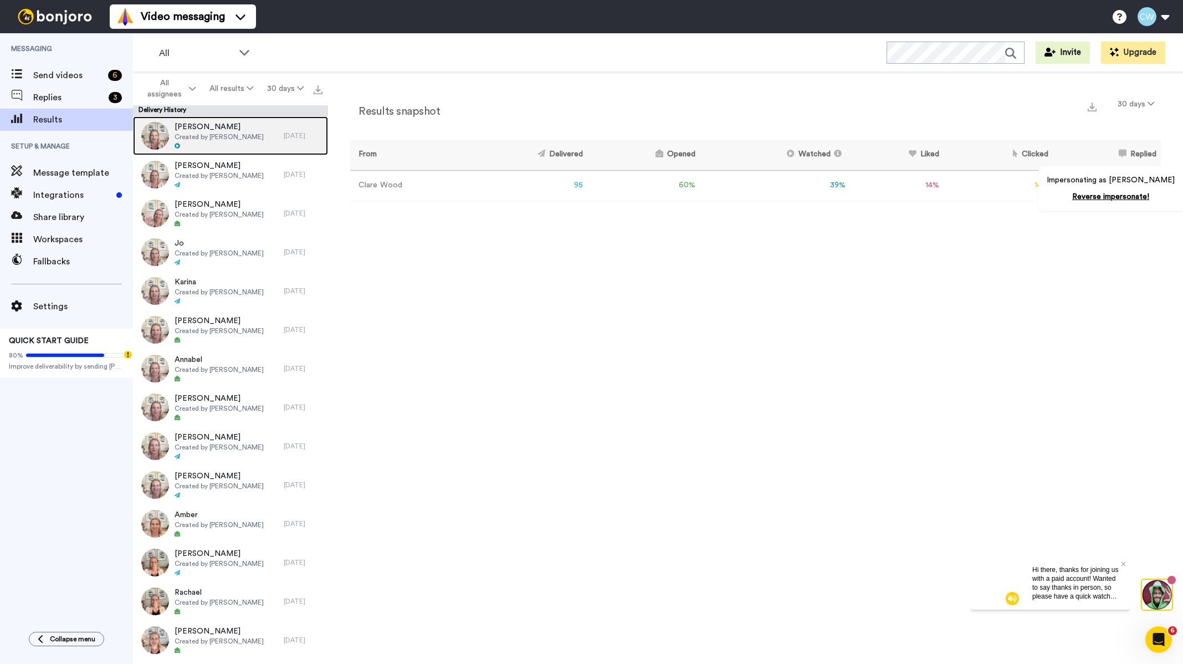
click at [235, 140] on span "Created by Clare Wood" at bounding box center [219, 136] width 89 height 9
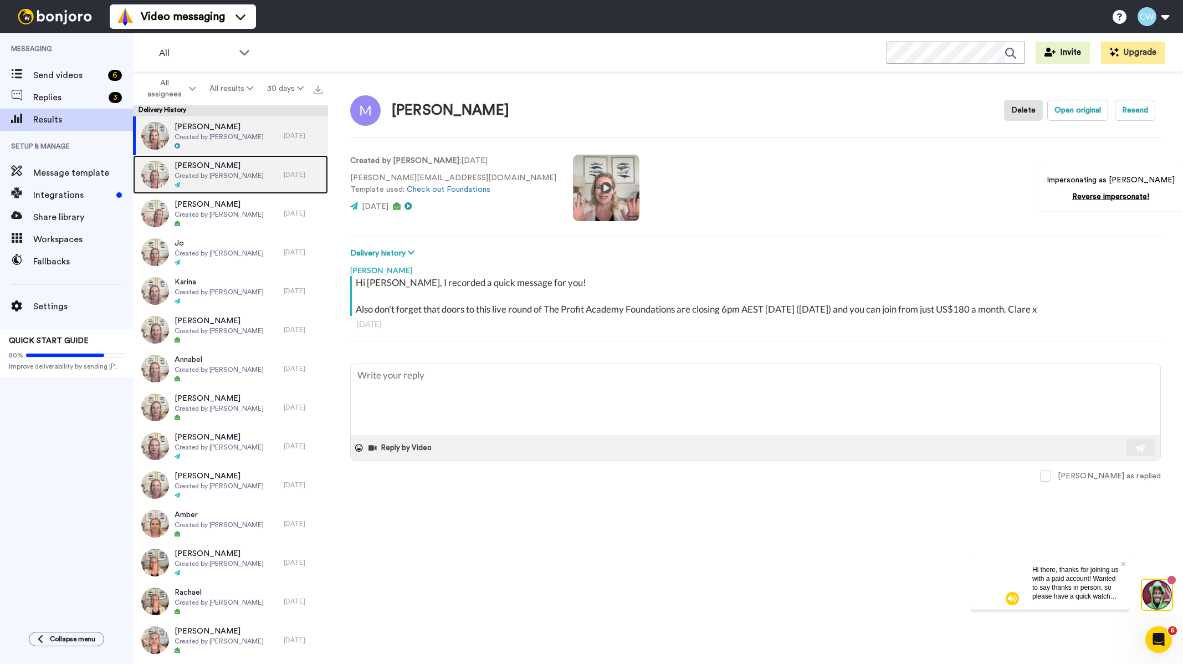
click at [207, 176] on span "Created by Clare Wood" at bounding box center [219, 175] width 89 height 9
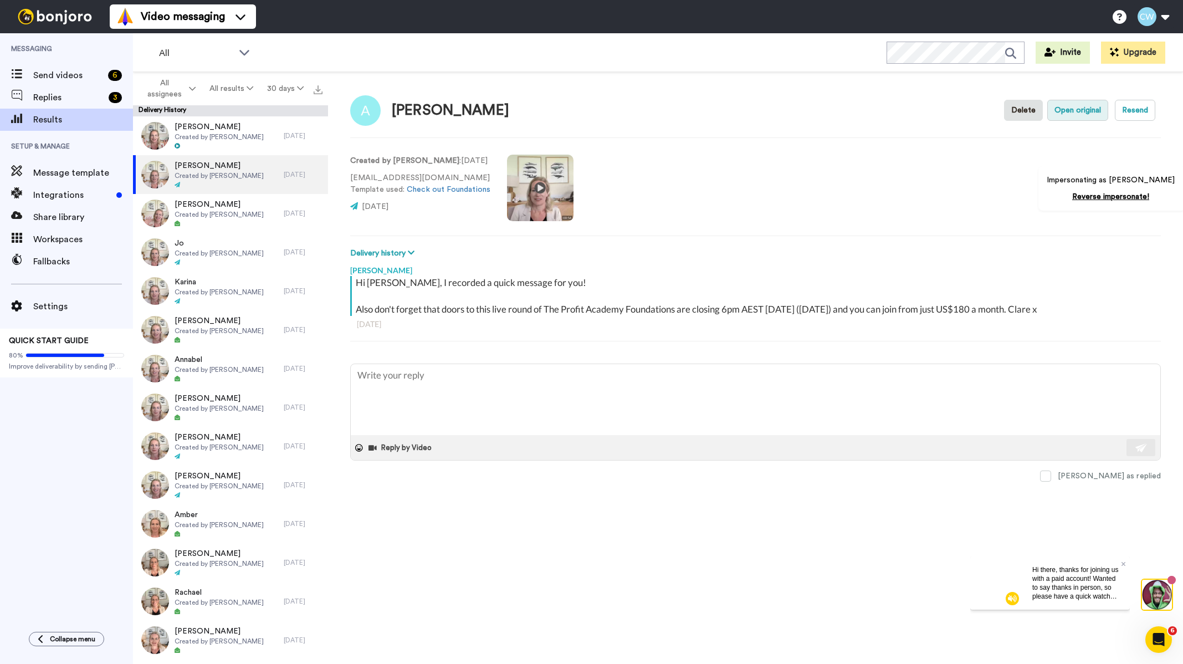
click at [1078, 112] on button "Open original" at bounding box center [1077, 110] width 61 height 21
type textarea "x"
click at [79, 219] on span "Share library" at bounding box center [83, 217] width 100 height 13
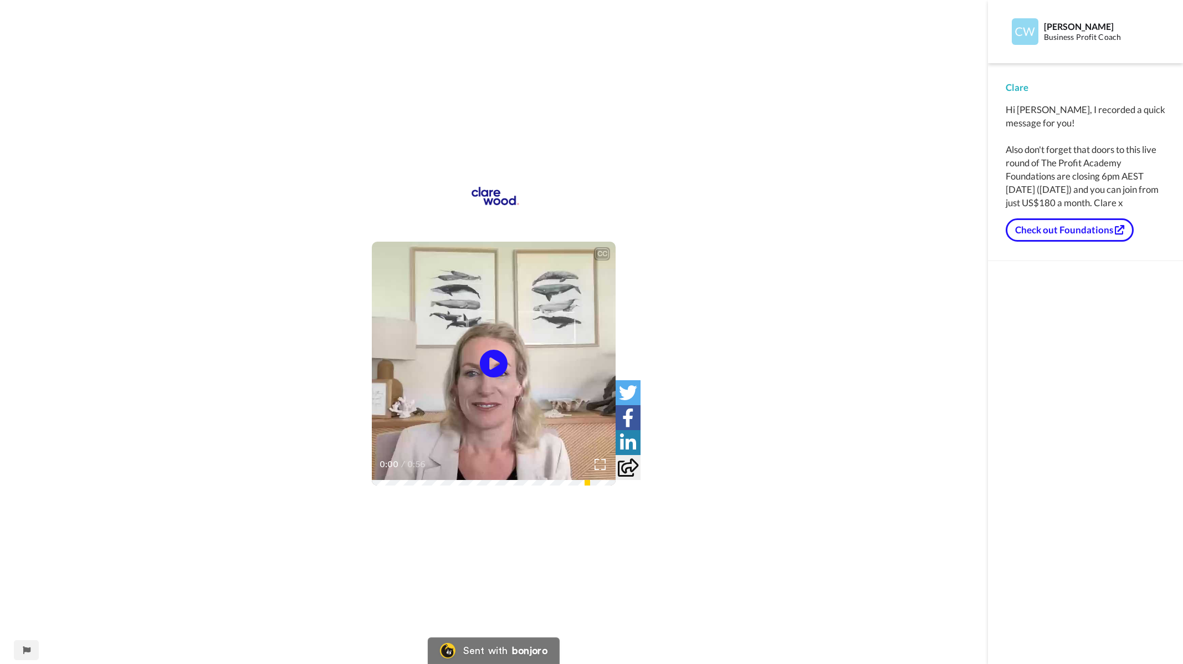
click at [209, 1] on div "CC Play/Pause 0:00 / 0:56" at bounding box center [494, 332] width 988 height 664
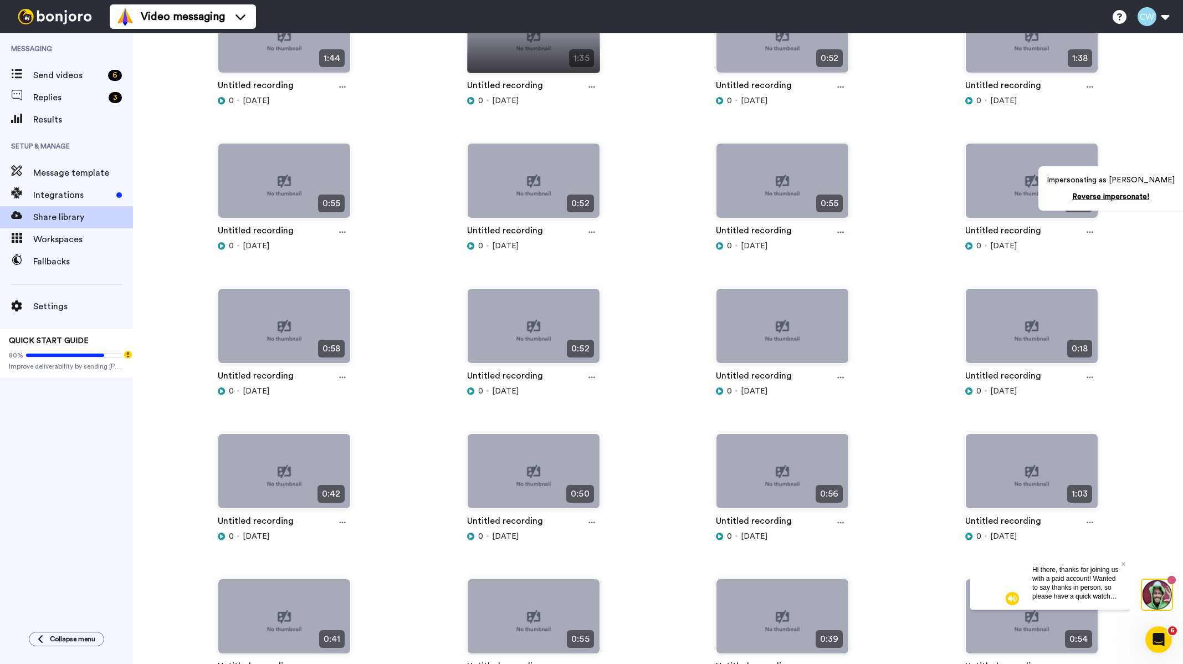
scroll to position [499, 0]
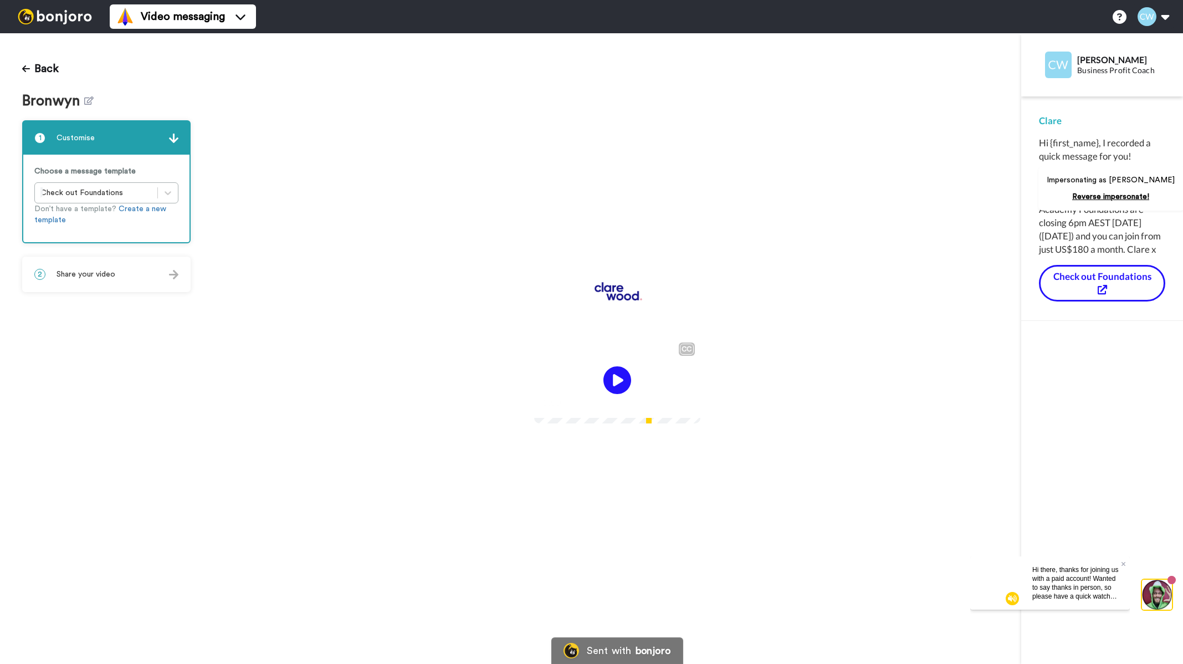
click at [117, 258] on div "2 Share your video" at bounding box center [106, 274] width 166 height 33
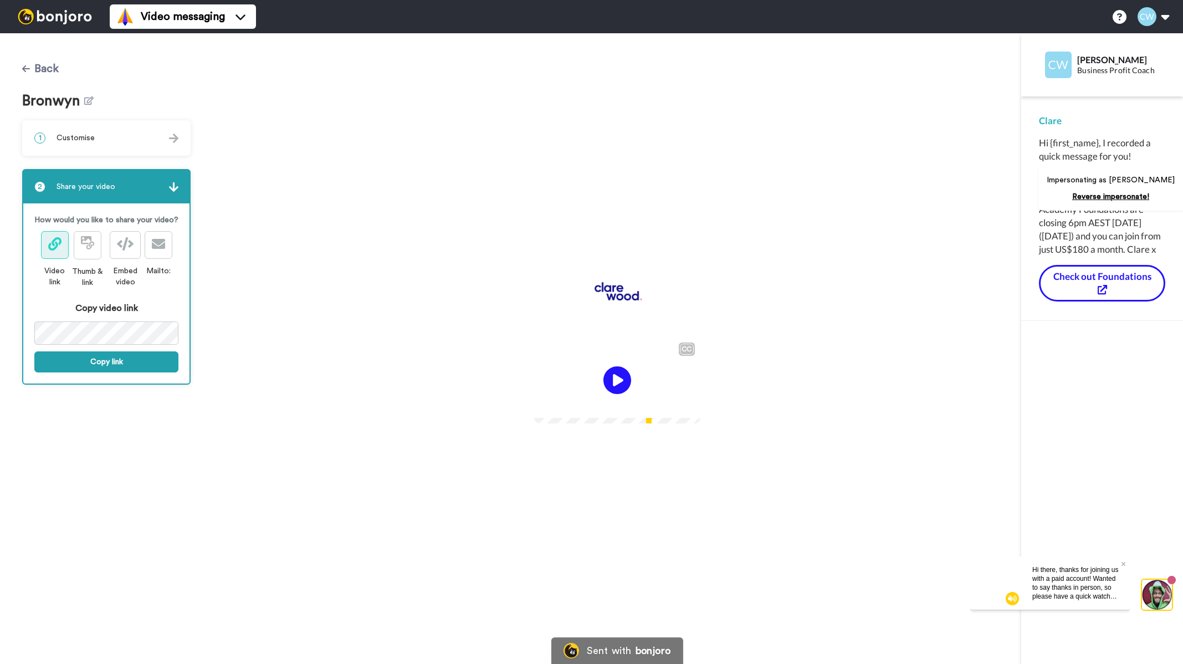
click at [52, 73] on button "Back" at bounding box center [40, 68] width 37 height 27
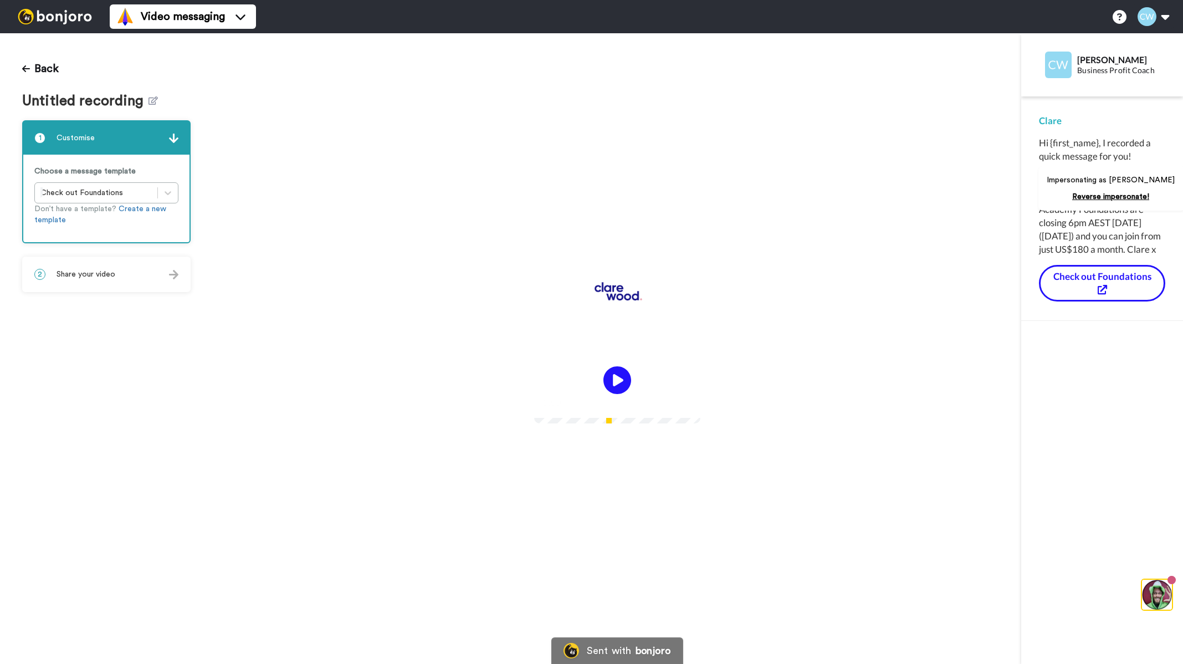
click at [635, 398] on div "0:00 / 1:50" at bounding box center [617, 405] width 166 height 23
click at [631, 314] on img at bounding box center [617, 293] width 72 height 44
click at [575, 373] on video at bounding box center [617, 378] width 166 height 83
click at [28, 64] on button "Back" at bounding box center [40, 68] width 37 height 27
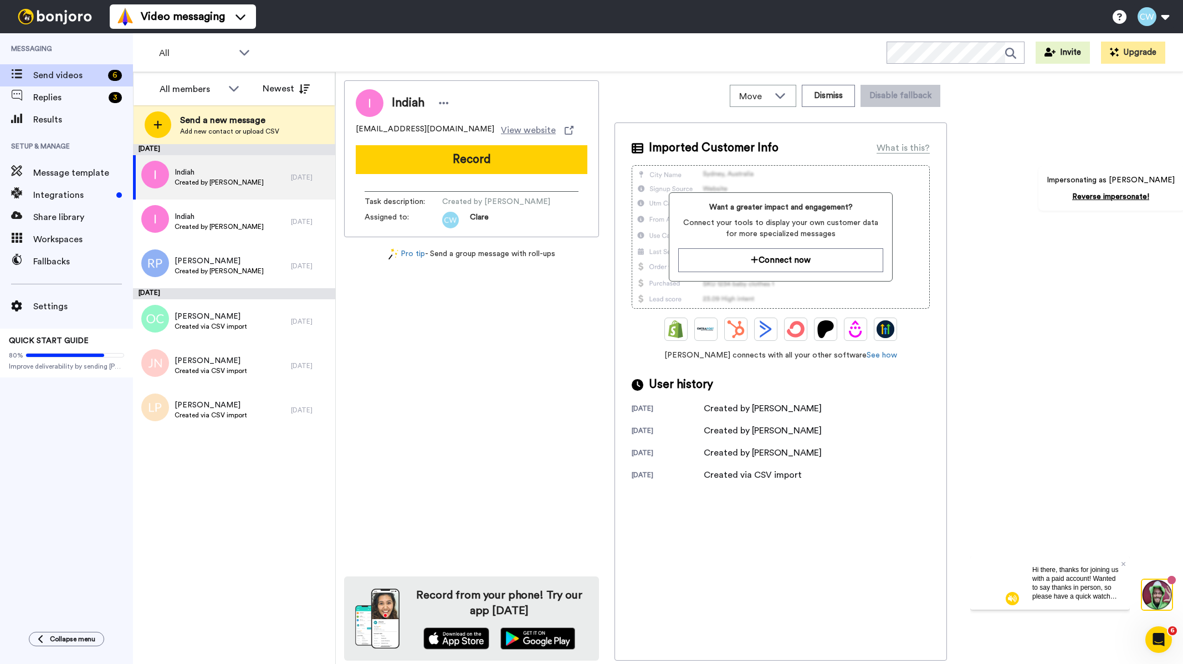
click at [1124, 201] on div "Impersonating as [PERSON_NAME] Reverse impersonate!" at bounding box center [1111, 188] width 147 height 44
click at [1125, 193] on link "Reverse impersonate!" at bounding box center [1110, 197] width 77 height 8
